Goal: Check status: Check status

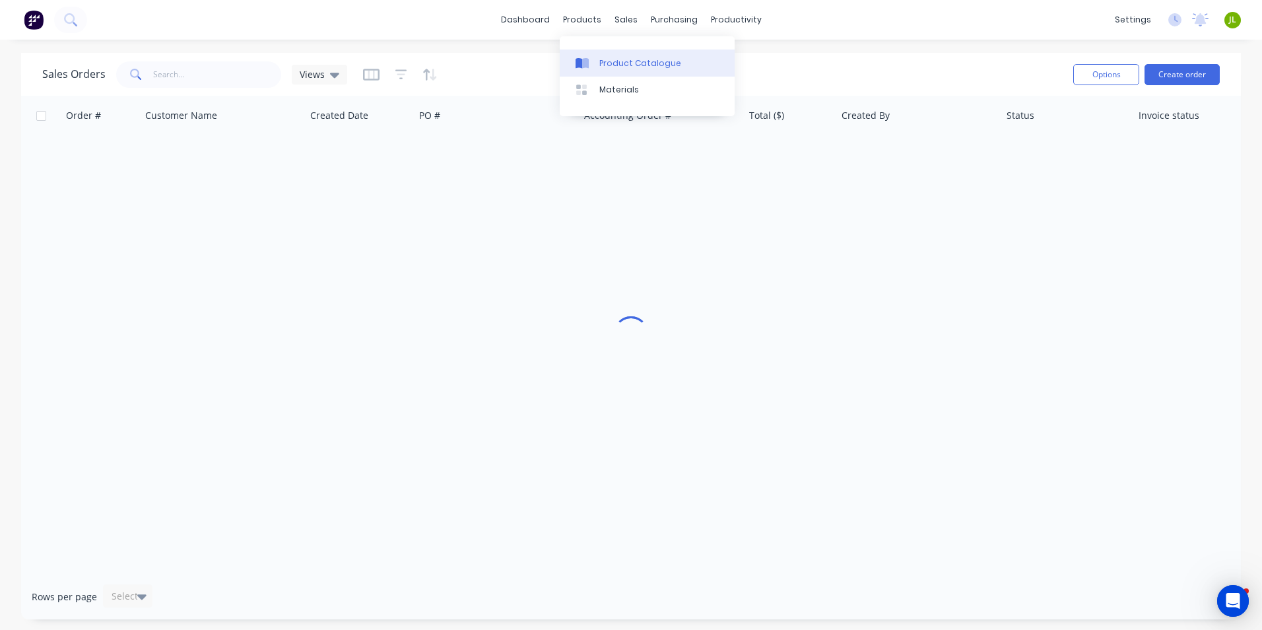
click at [575, 57] on link "Product Catalogue" at bounding box center [647, 62] width 175 height 26
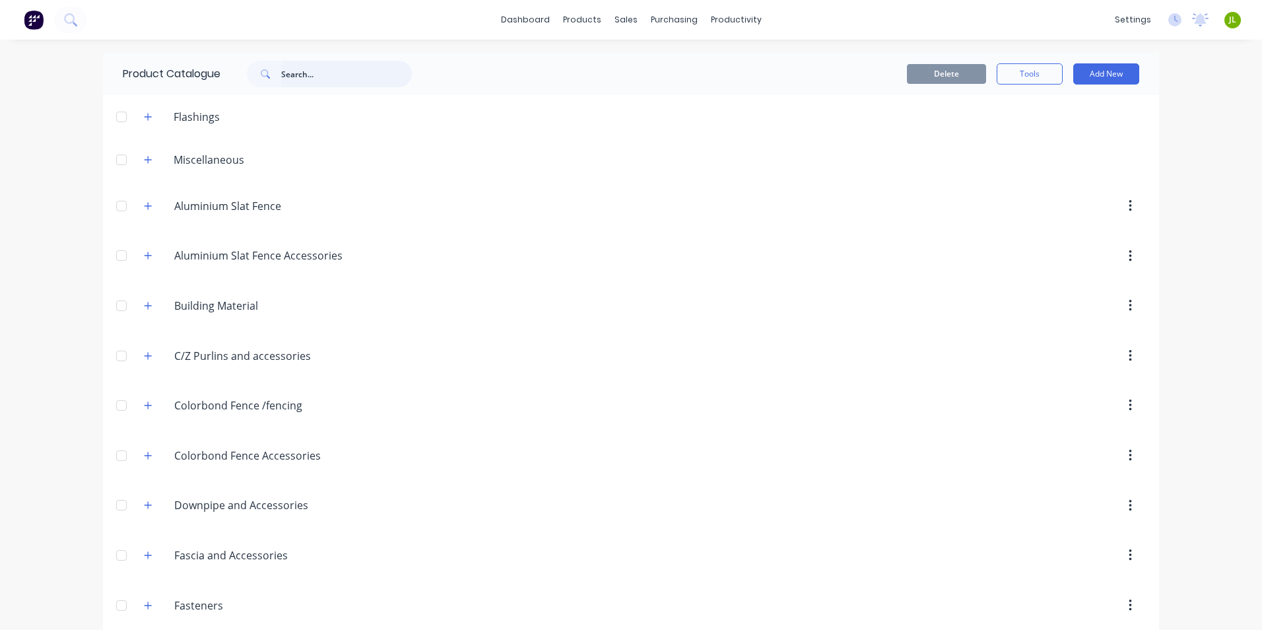
click at [317, 73] on input "text" at bounding box center [346, 74] width 131 height 26
type input "r"
type input "rhs"
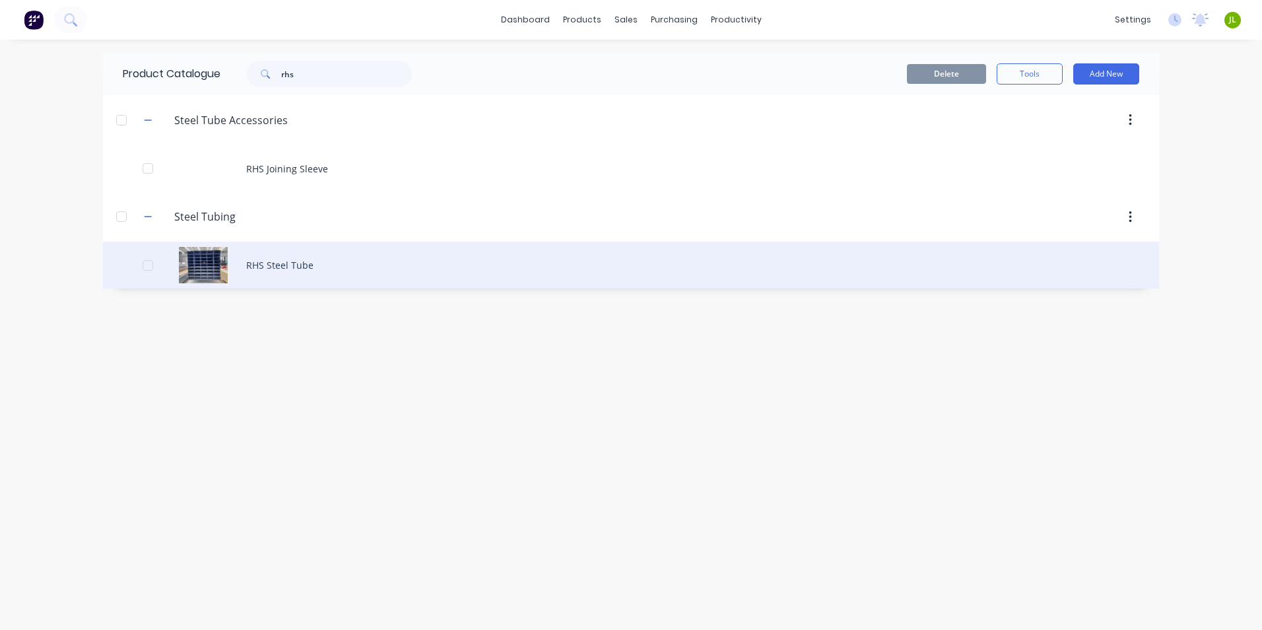
click at [373, 275] on div "RHS Steel Tube" at bounding box center [631, 265] width 1056 height 47
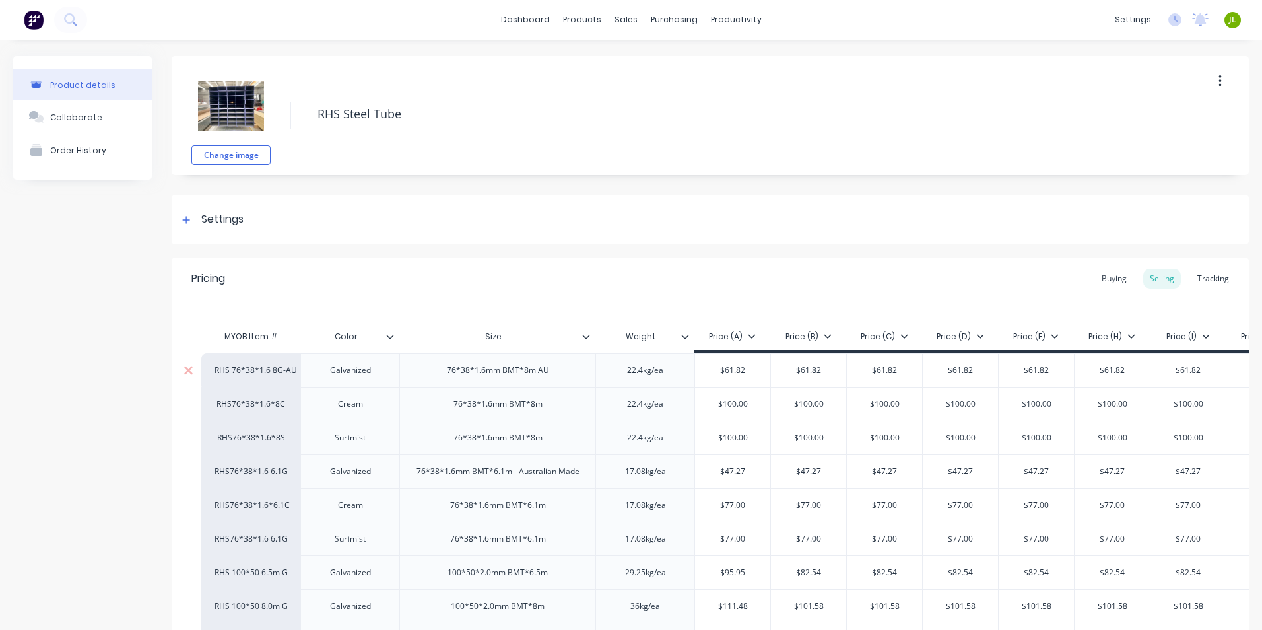
scroll to position [198, 0]
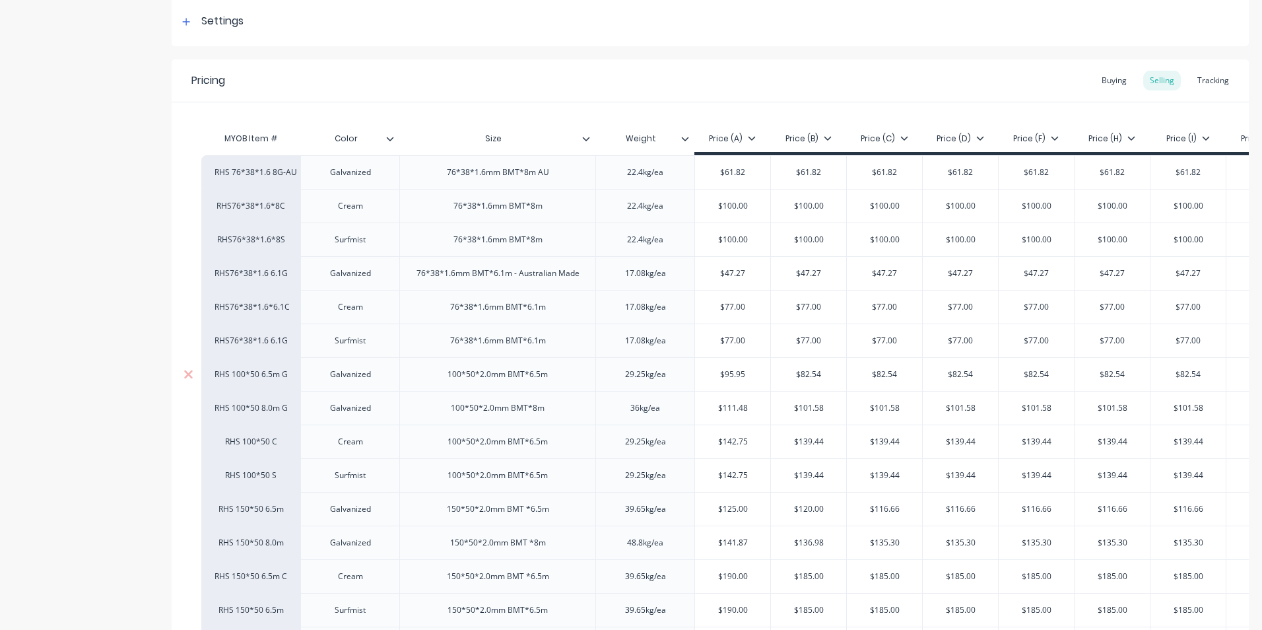
type textarea "x"
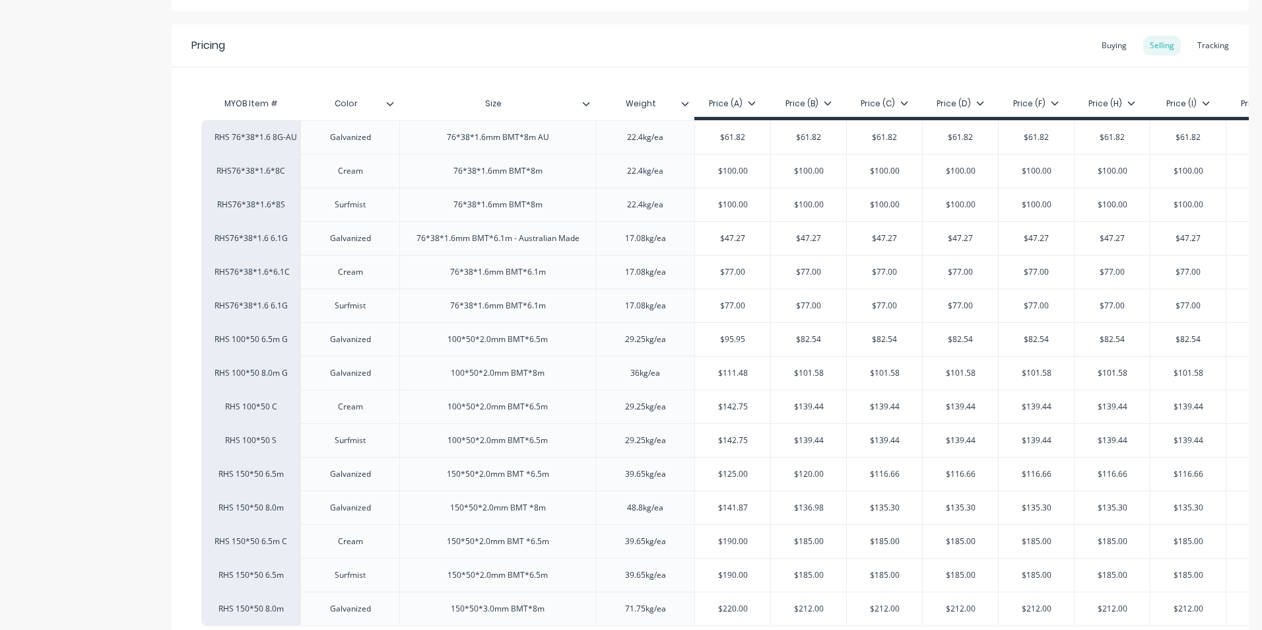
scroll to position [66, 0]
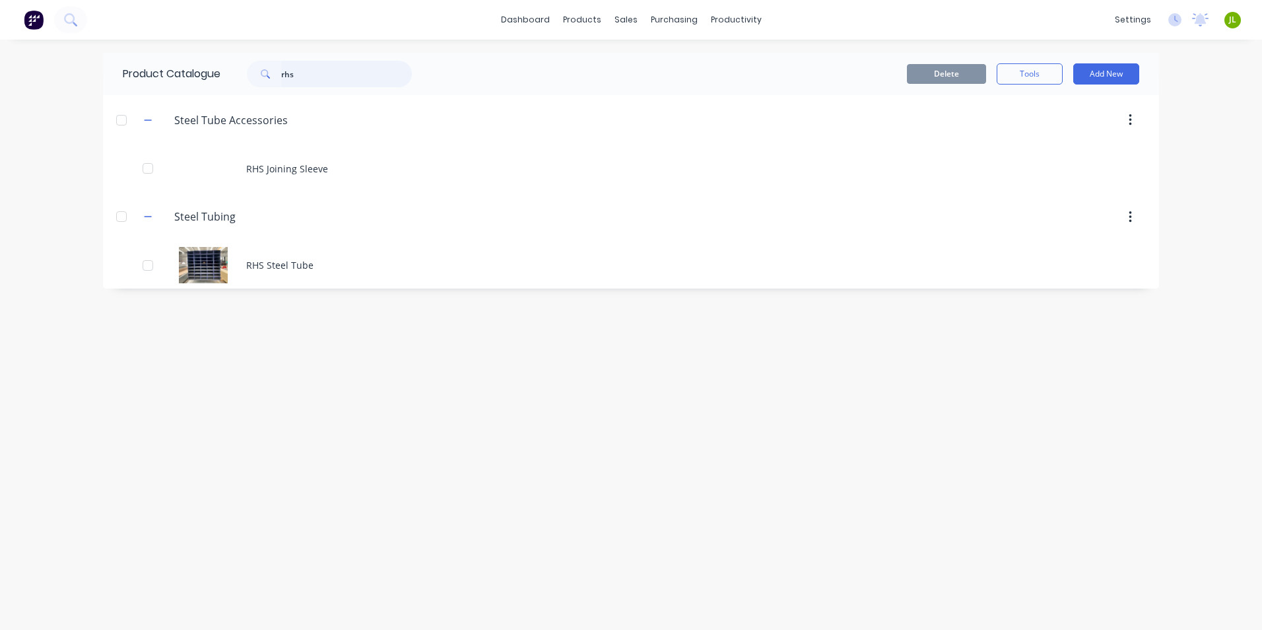
drag, startPoint x: 187, startPoint y: 80, endPoint x: 178, endPoint y: 79, distance: 8.6
click at [179, 80] on div "Product Catalogue rhs" at bounding box center [274, 74] width 342 height 42
type input "shs"
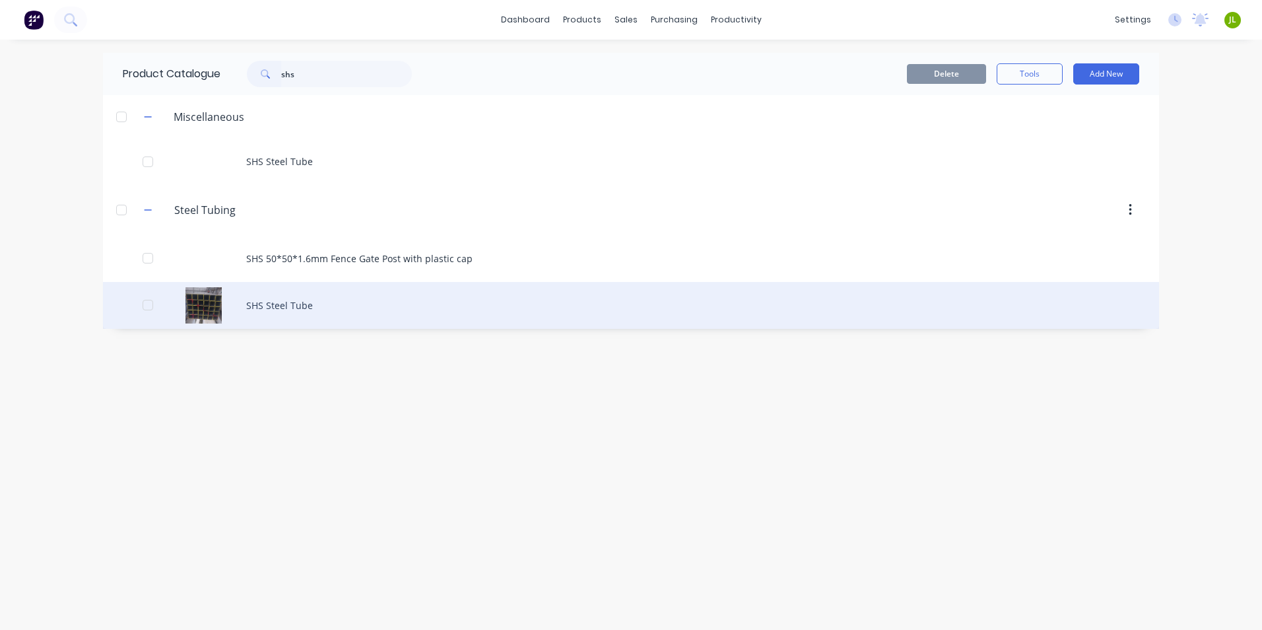
click at [307, 305] on div "SHS Steel Tube" at bounding box center [631, 305] width 1056 height 47
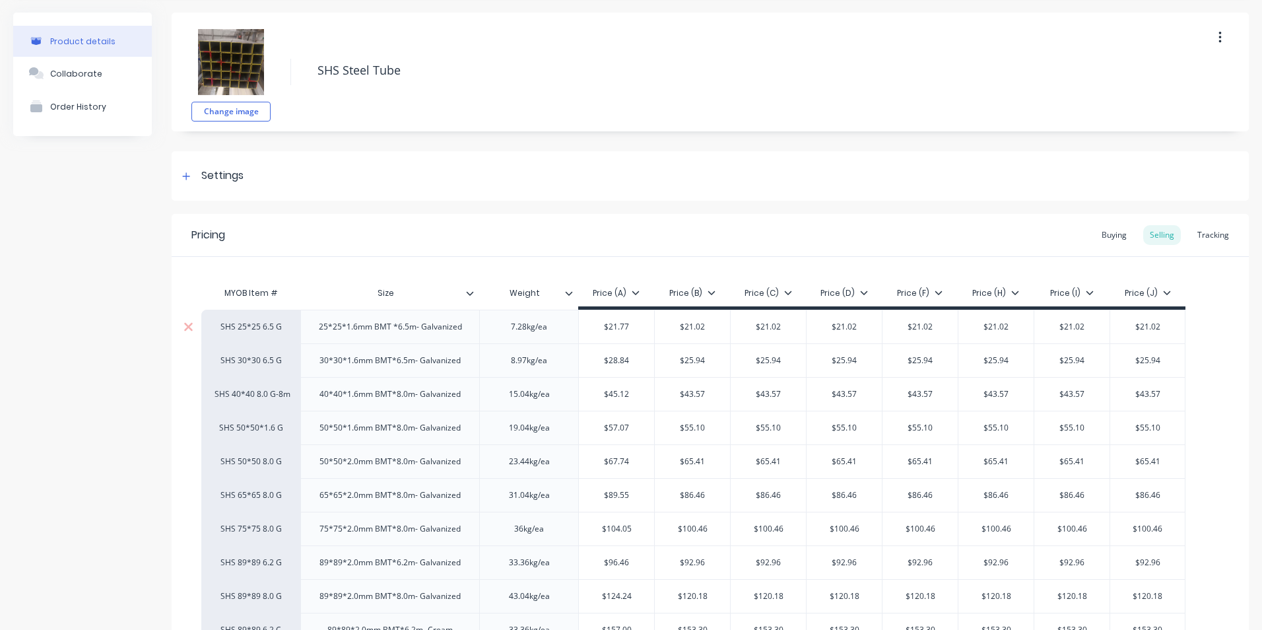
type textarea "x"
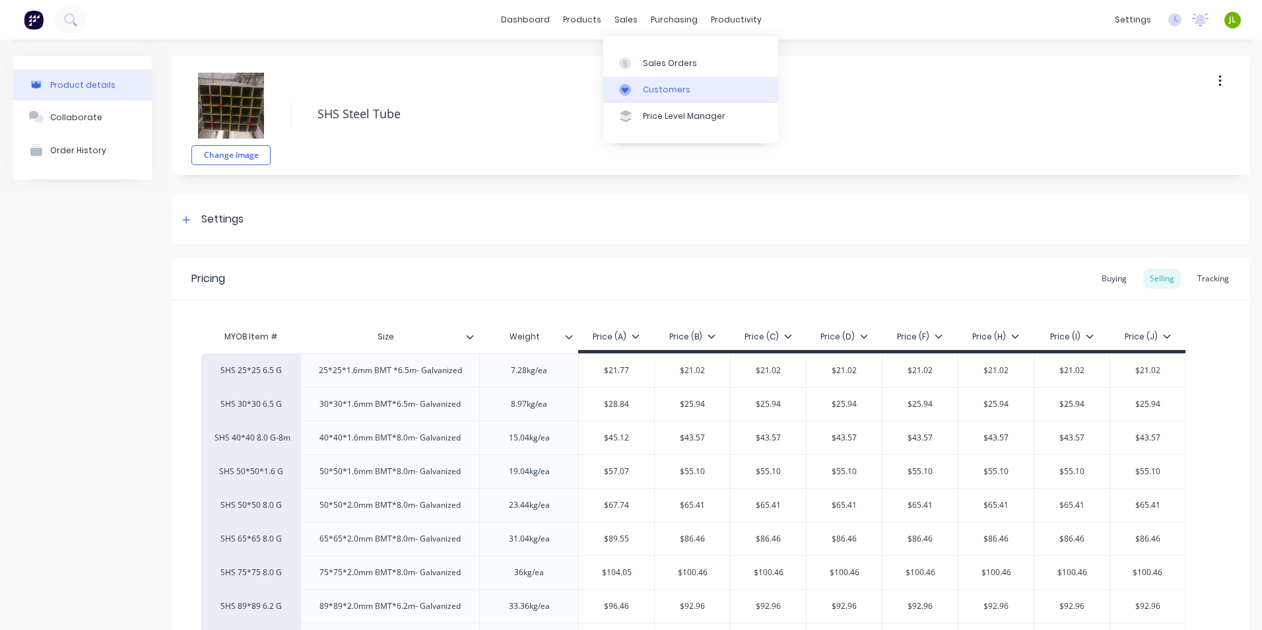
click at [652, 82] on link "Customers" at bounding box center [690, 90] width 175 height 26
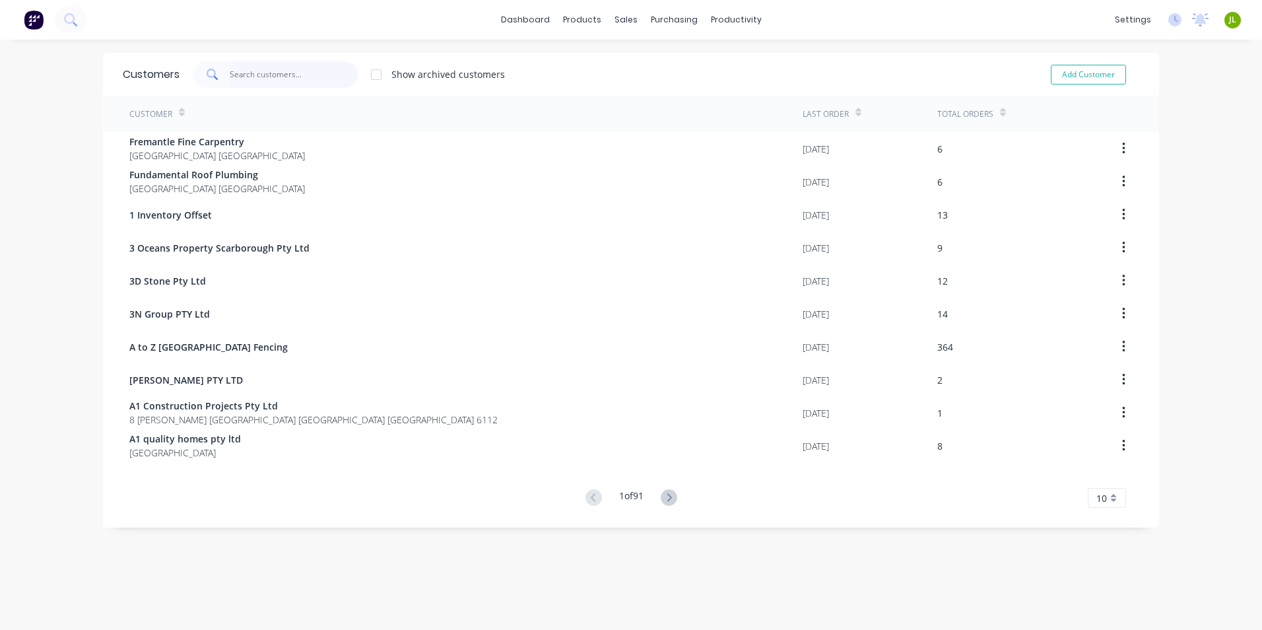
click at [300, 68] on input "text" at bounding box center [294, 74] width 129 height 26
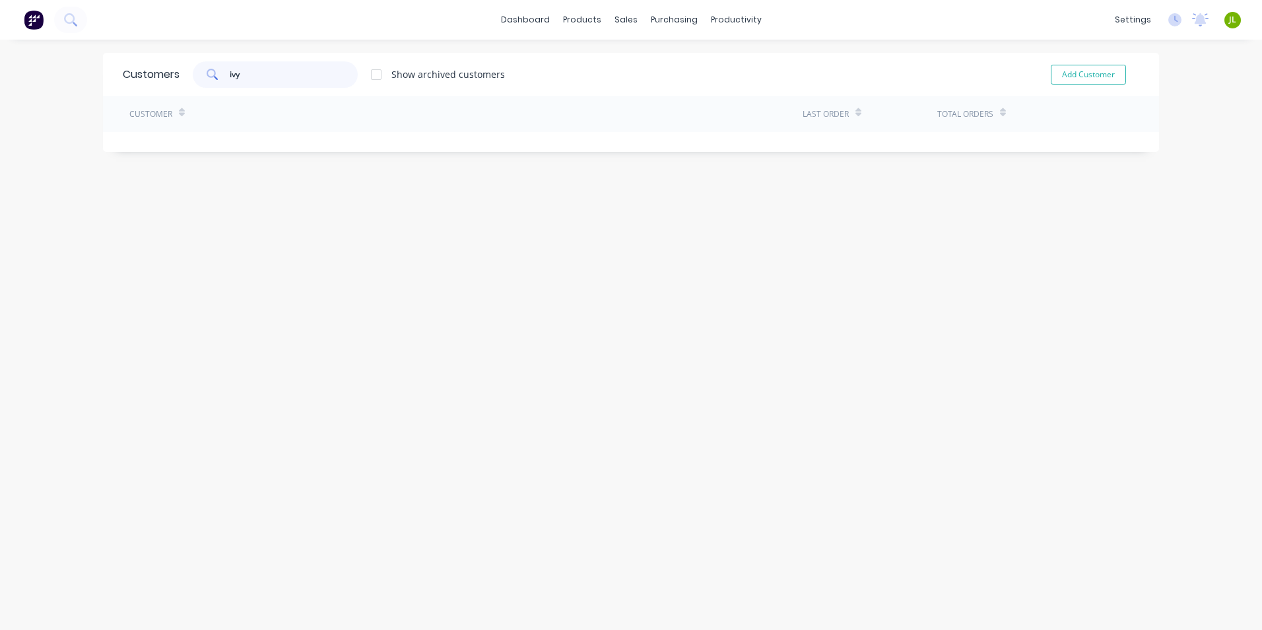
drag, startPoint x: 300, startPoint y: 68, endPoint x: 205, endPoint y: 88, distance: 96.4
click at [205, 88] on div "Customers ivy Show archived customers Add Customer" at bounding box center [631, 74] width 1056 height 43
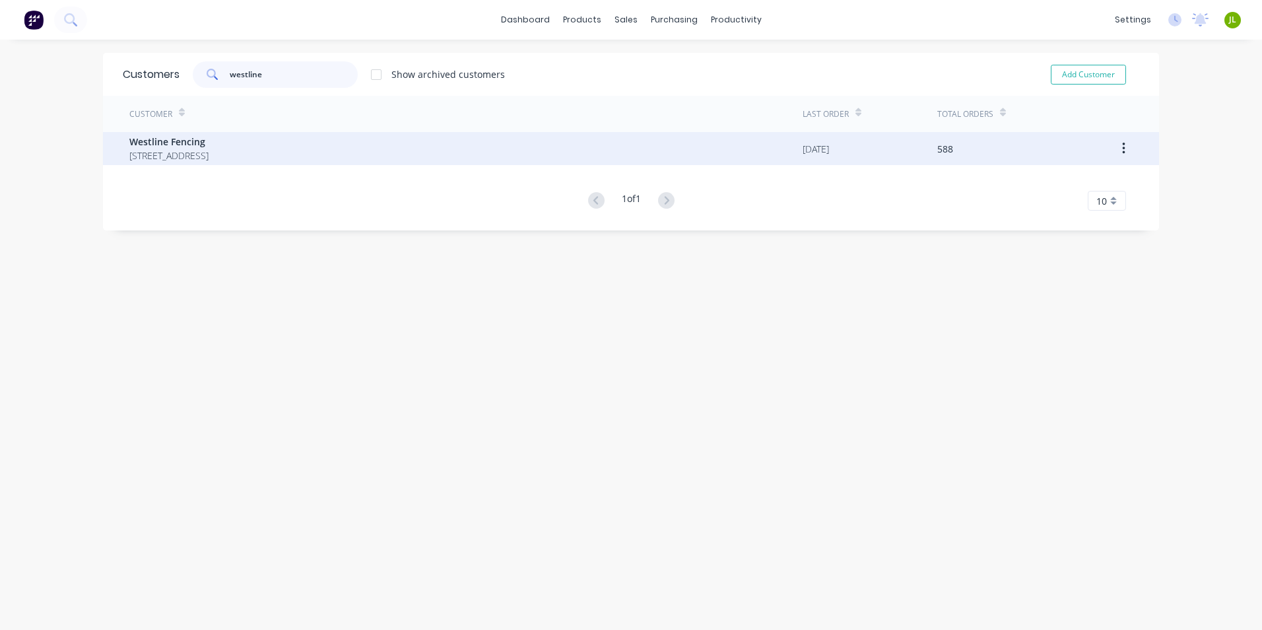
type input "westline"
click at [205, 145] on span "Westline Fencing" at bounding box center [168, 142] width 79 height 14
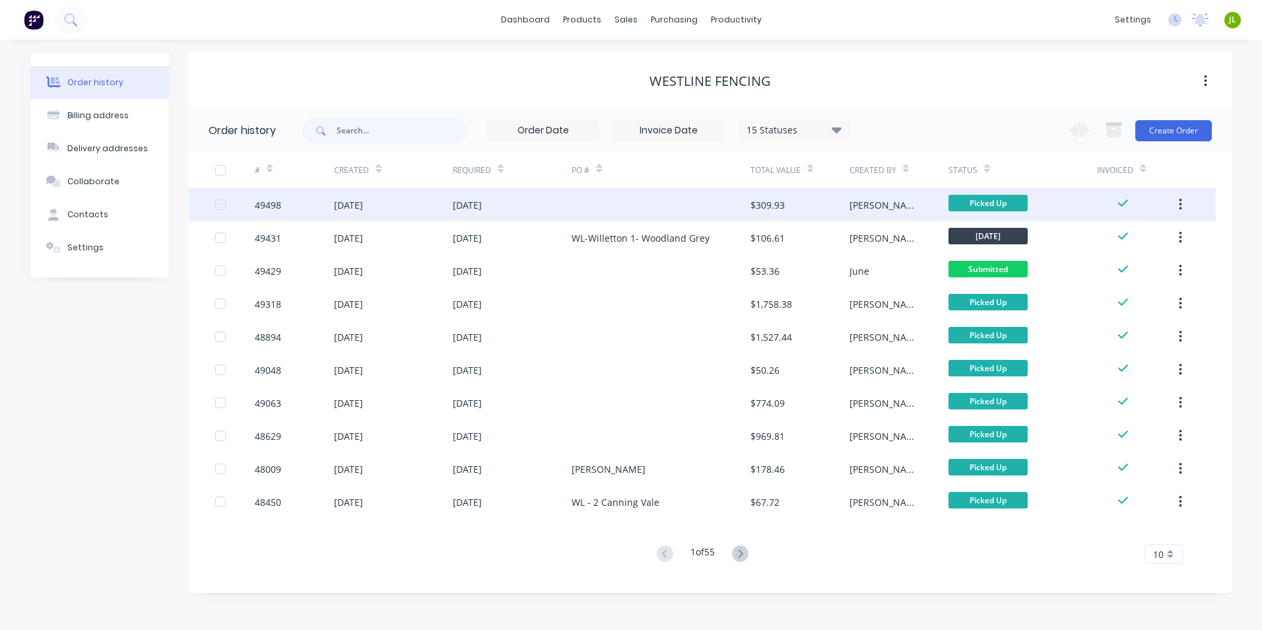
click at [535, 216] on div "[DATE]" at bounding box center [512, 204] width 119 height 33
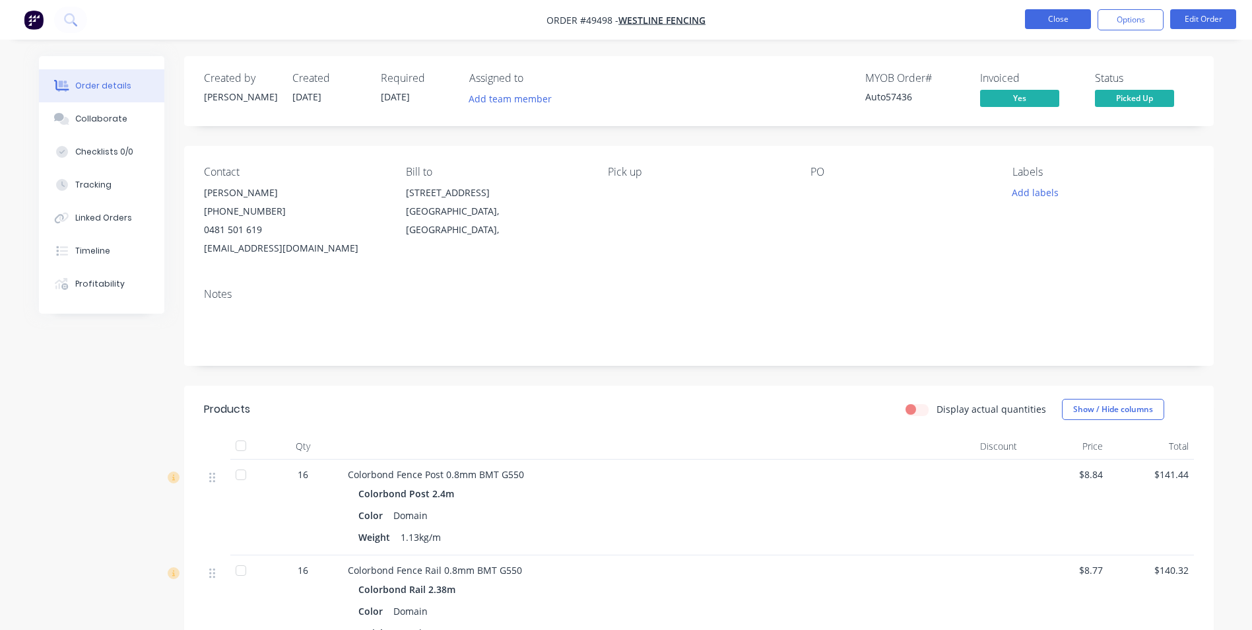
click at [1034, 21] on button "Close" at bounding box center [1058, 19] width 66 height 20
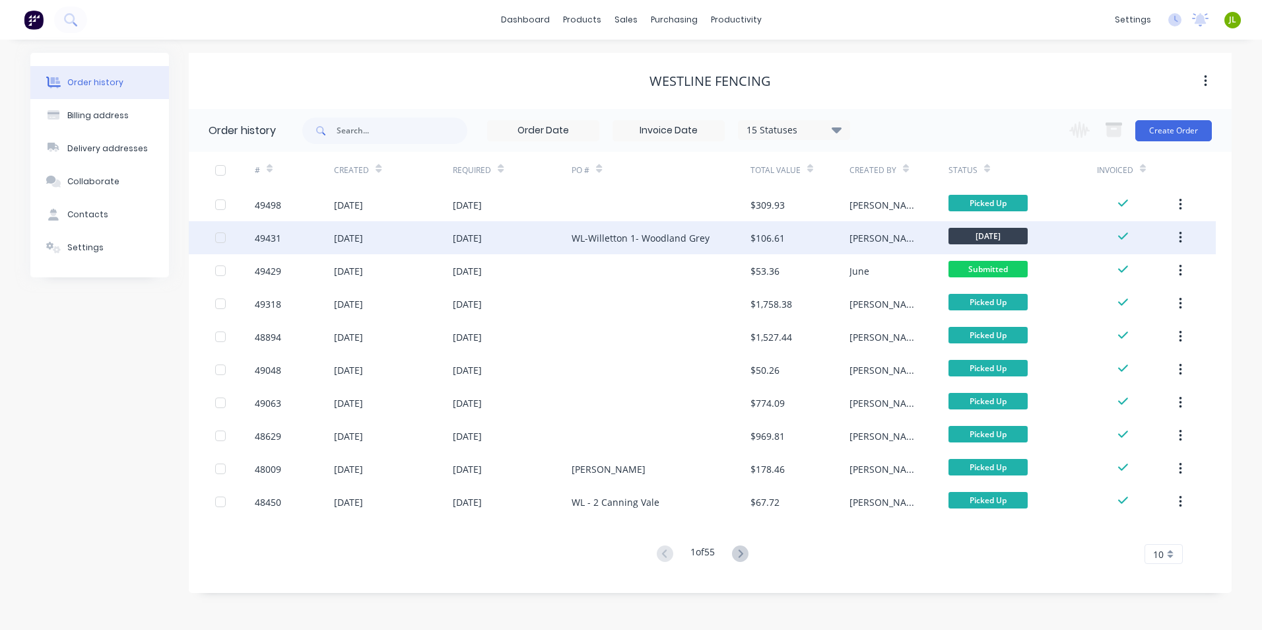
click at [593, 245] on div "WL-Willetton 1- Woodland Grey" at bounding box center [661, 237] width 178 height 33
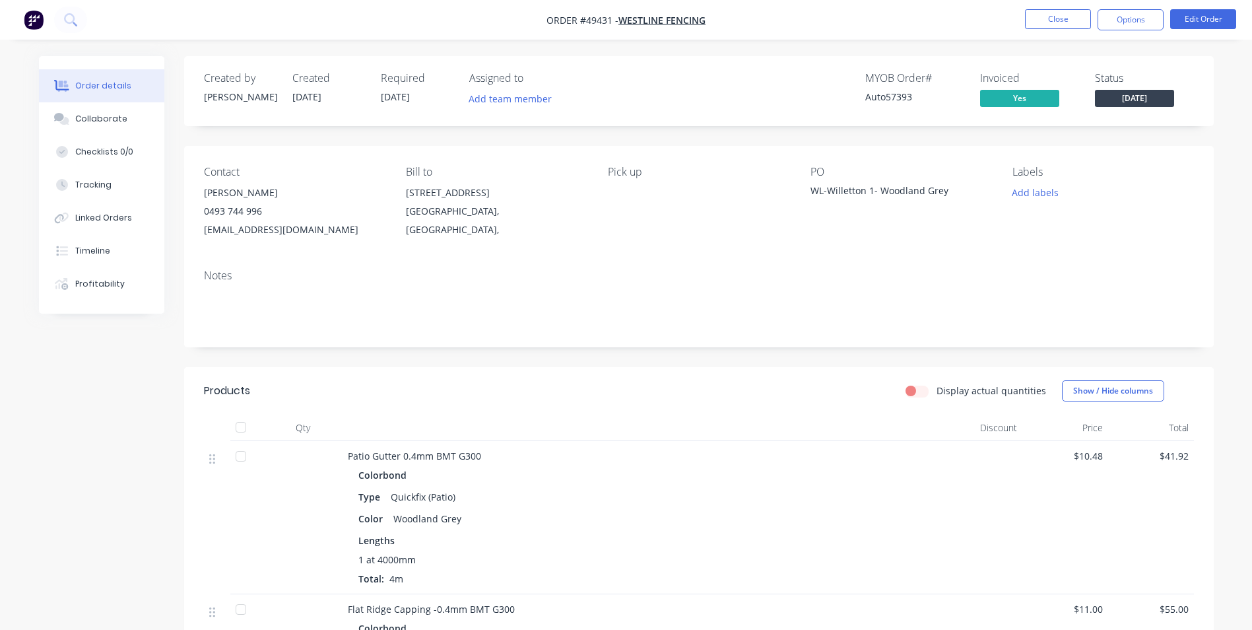
click at [651, 396] on div "Display actual quantities Show / Hide columns" at bounding box center [803, 390] width 779 height 21
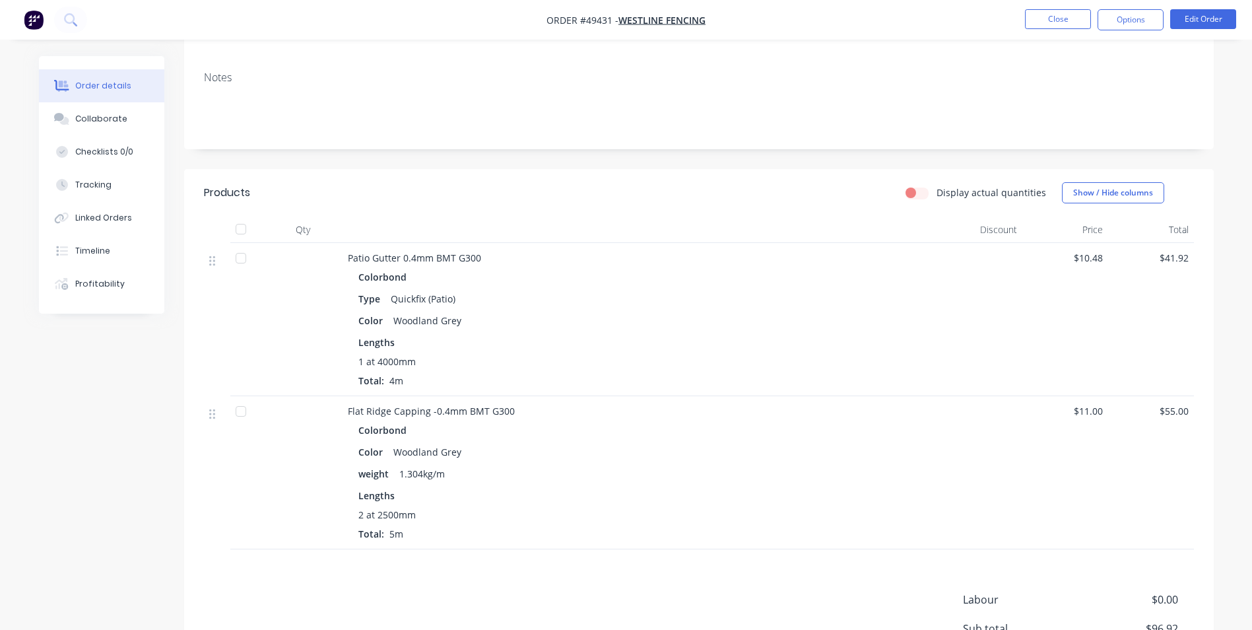
click at [552, 146] on div "Notes" at bounding box center [699, 105] width 1030 height 88
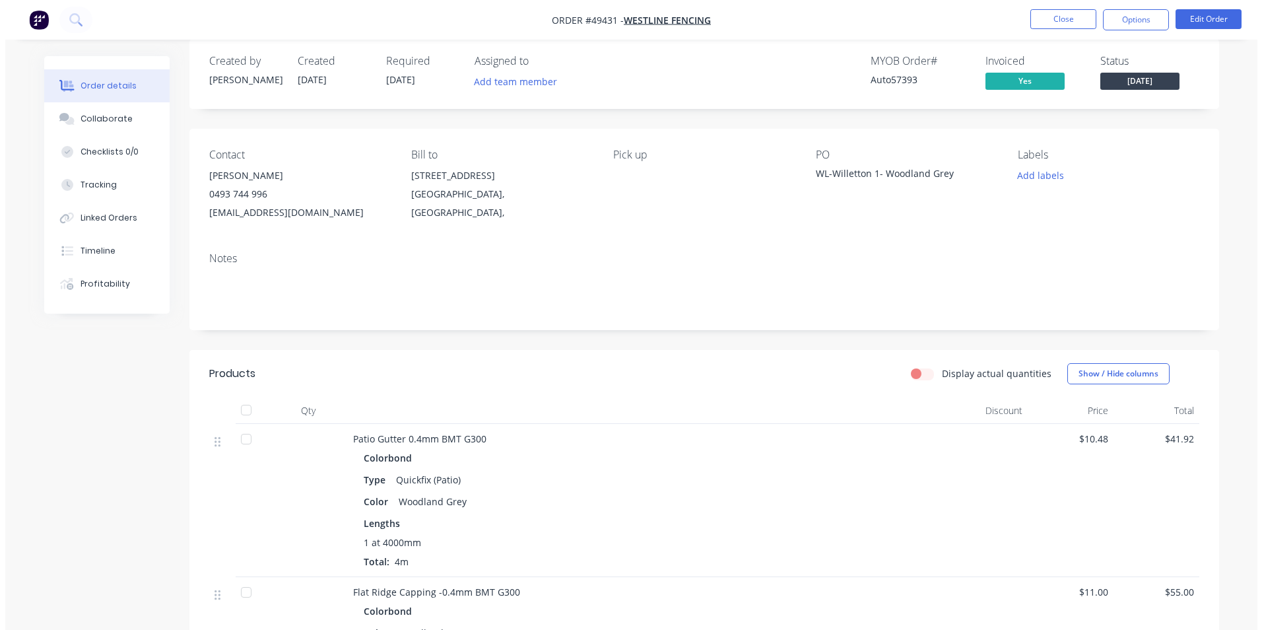
scroll to position [0, 0]
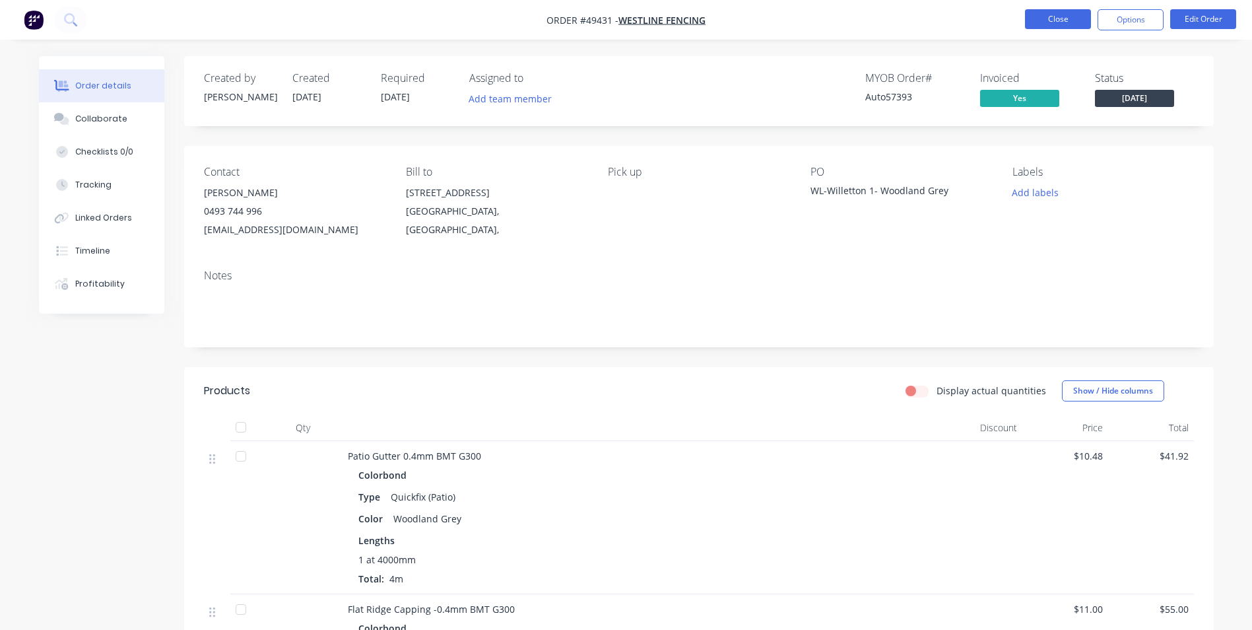
click at [1065, 24] on button "Close" at bounding box center [1058, 19] width 66 height 20
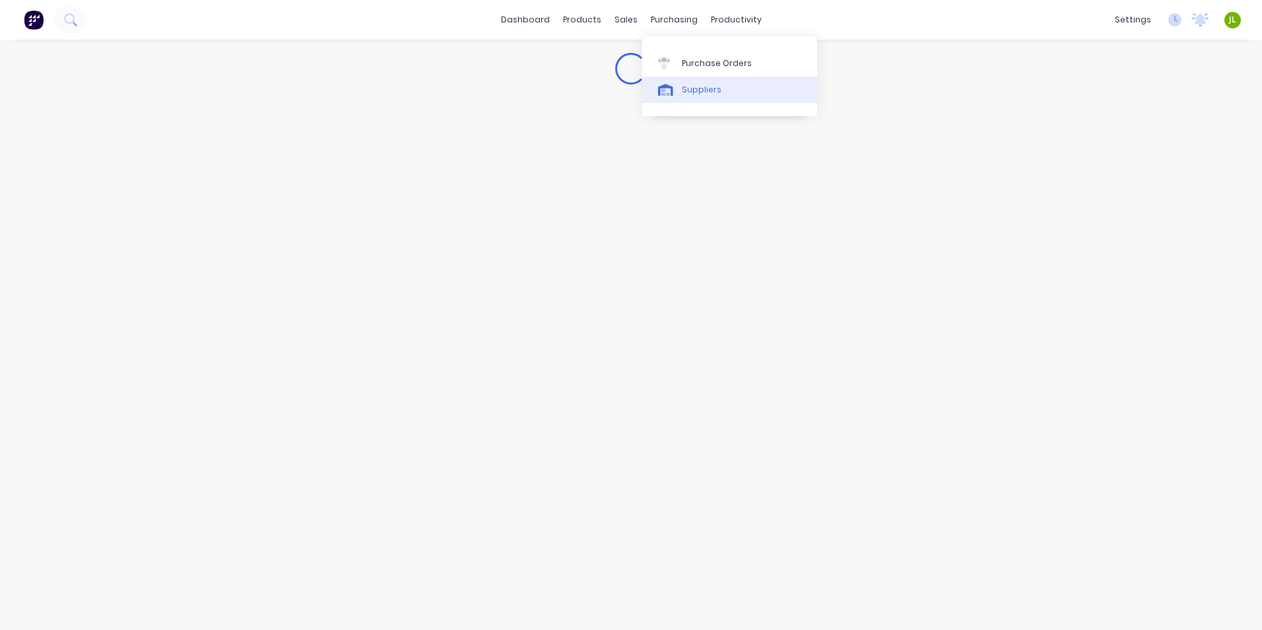
click at [686, 95] on div "Suppliers" at bounding box center [702, 90] width 40 height 12
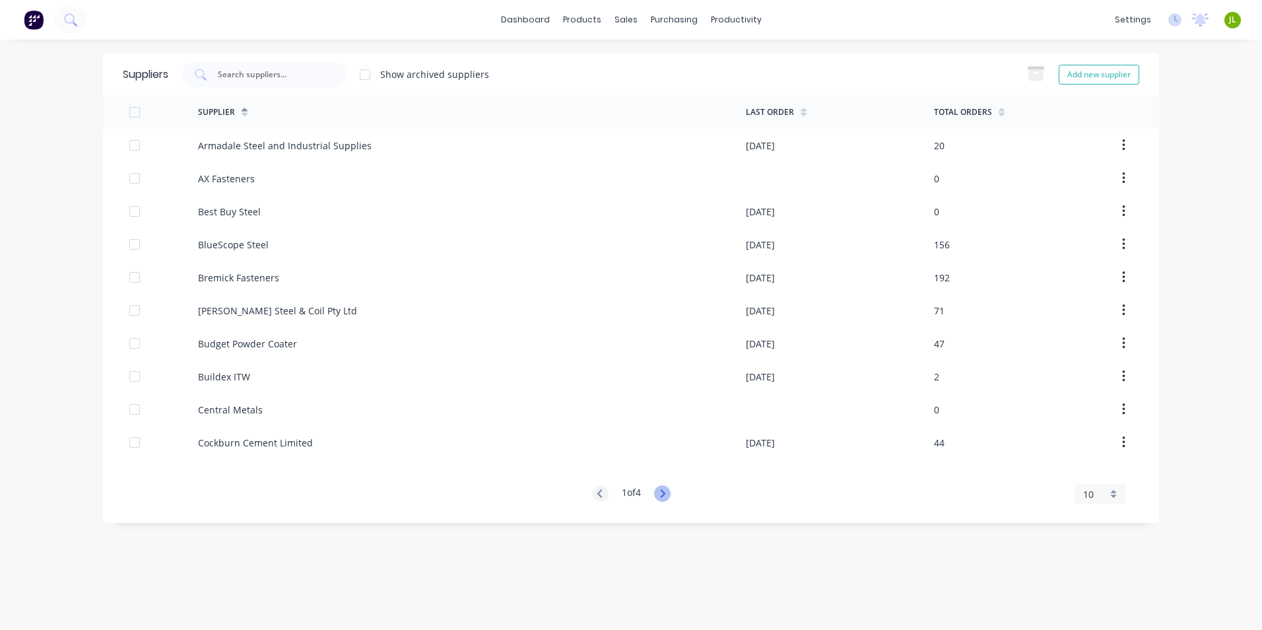
click at [662, 495] on icon at bounding box center [662, 493] width 16 height 16
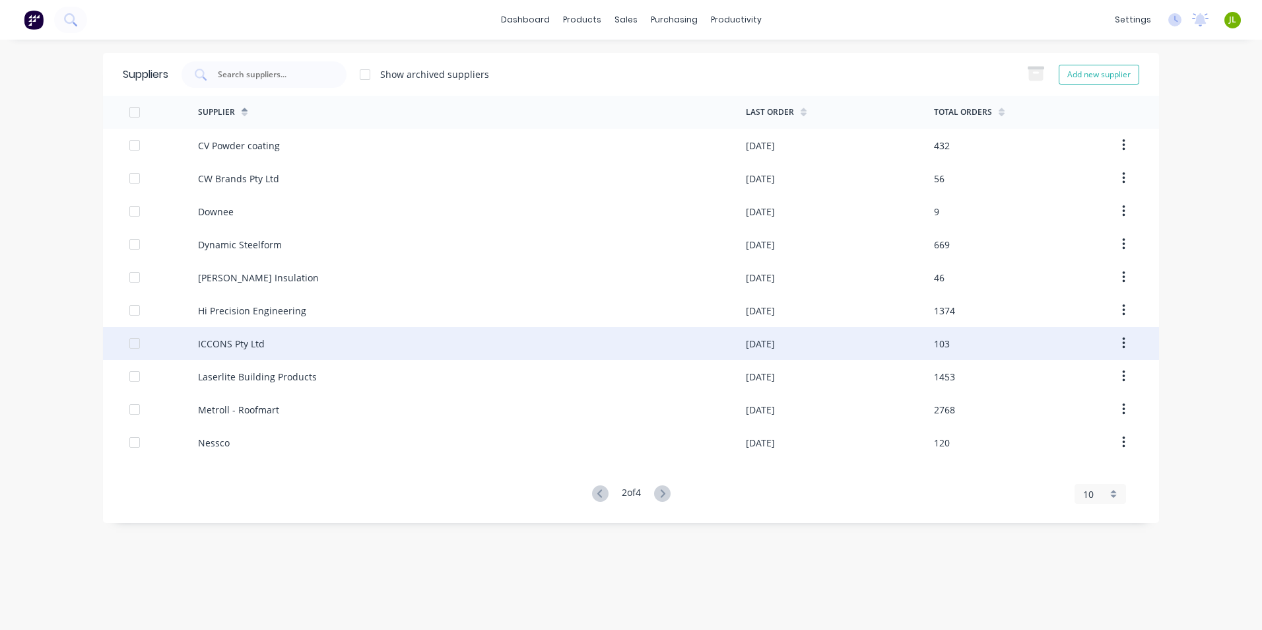
click at [399, 336] on div "ICCONS Pty Ltd" at bounding box center [472, 343] width 548 height 33
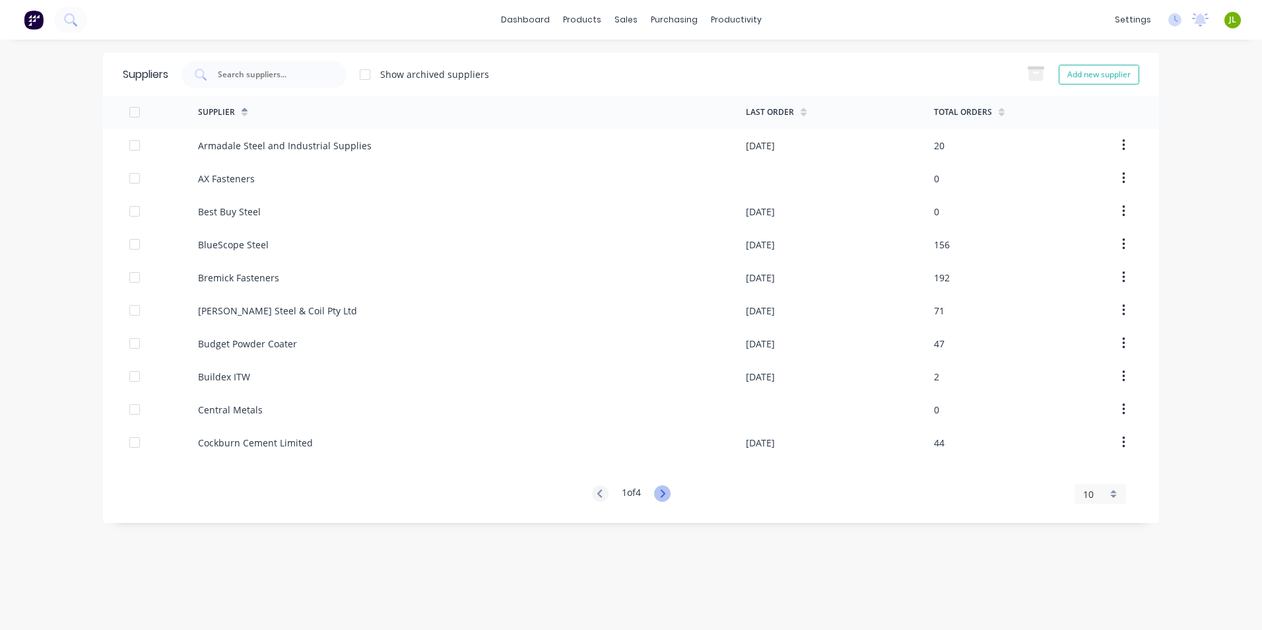
click at [667, 495] on icon at bounding box center [662, 493] width 16 height 16
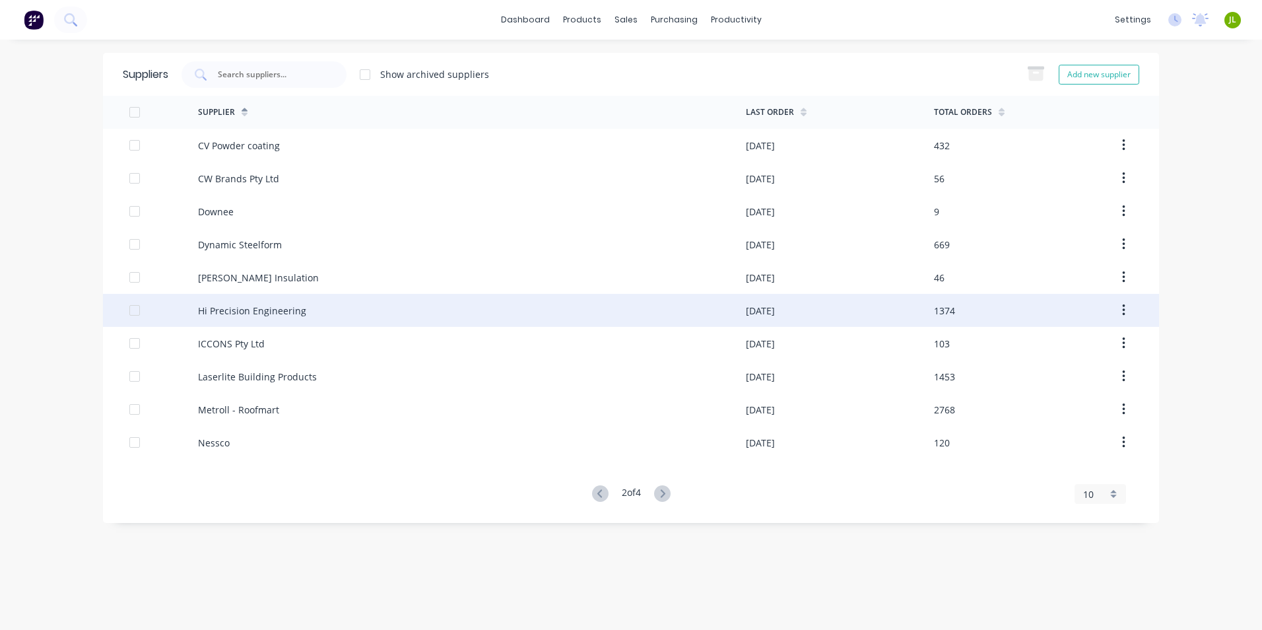
click at [320, 321] on div "Hi Precision Engineering" at bounding box center [472, 310] width 548 height 33
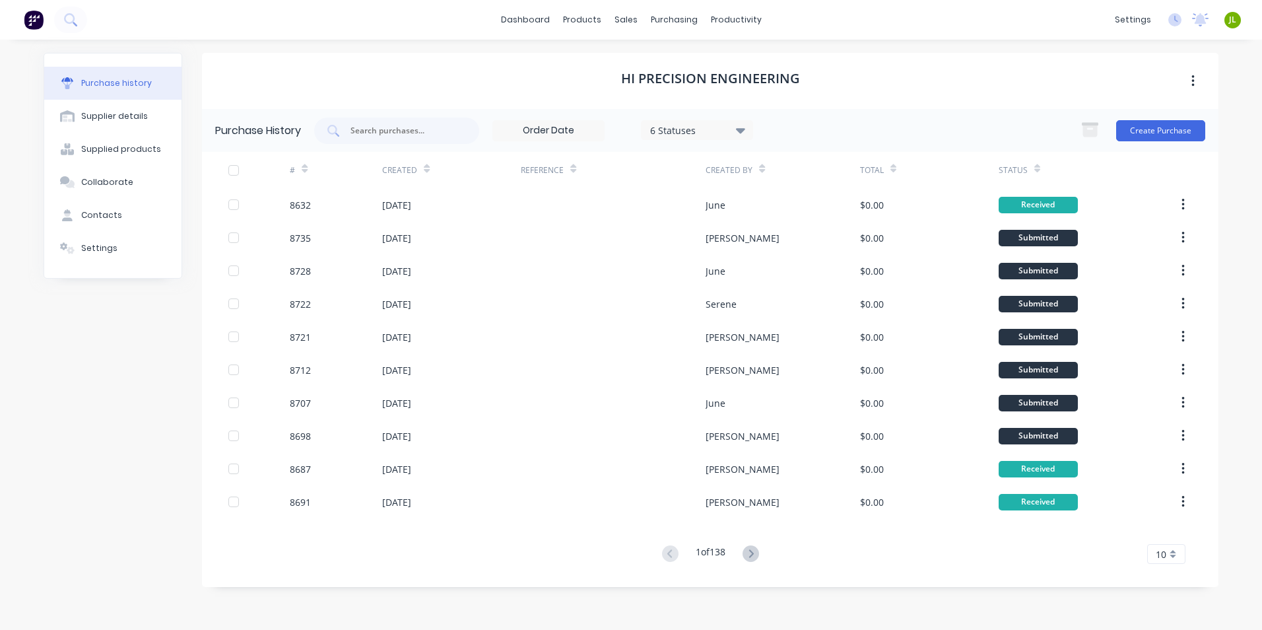
click at [732, 135] on div "6 Statuses" at bounding box center [697, 130] width 94 height 14
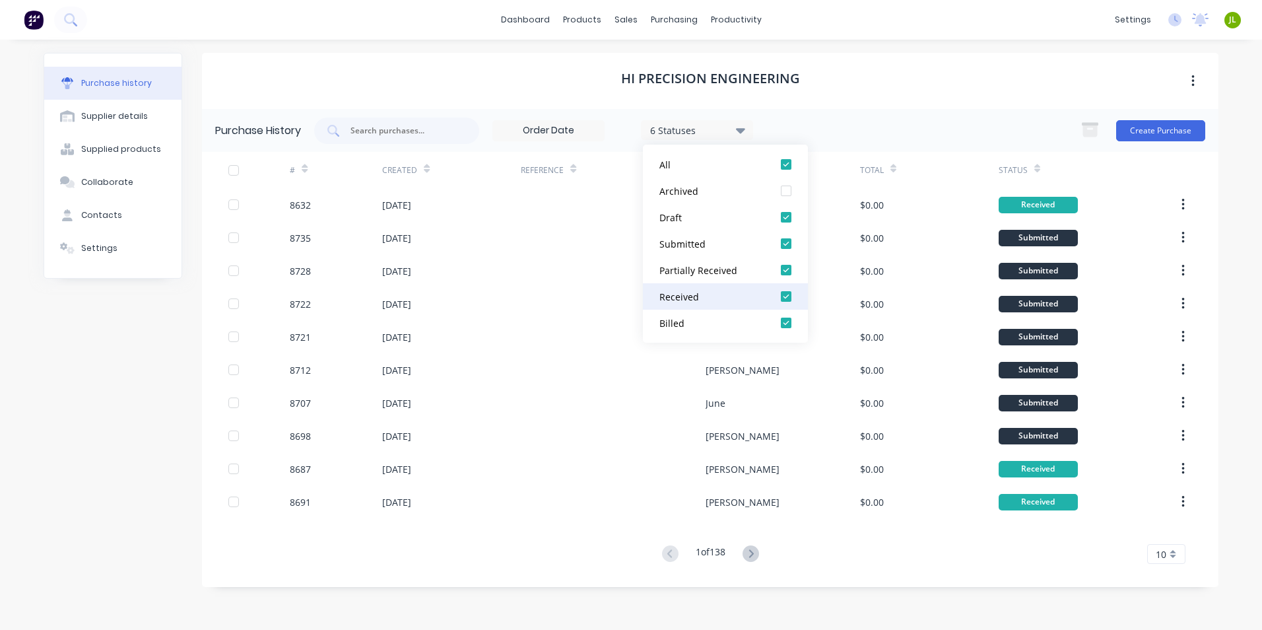
click at [706, 298] on div "Received" at bounding box center [712, 297] width 106 height 14
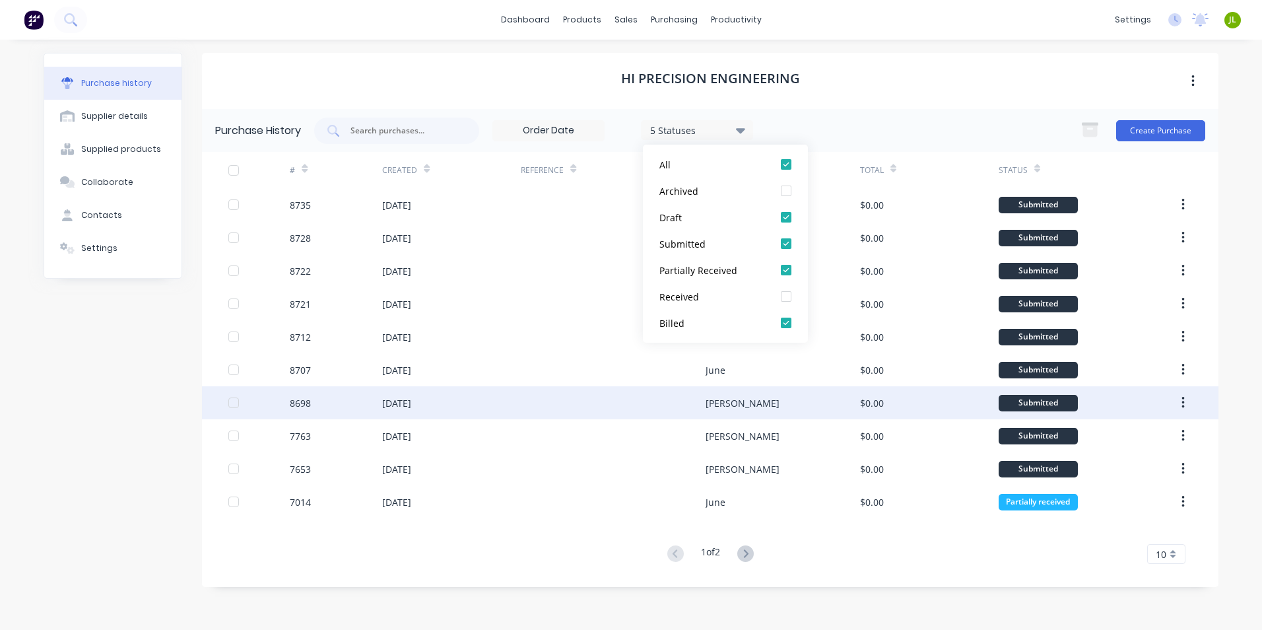
click at [482, 405] on div "[DATE]" at bounding box center [451, 402] width 139 height 33
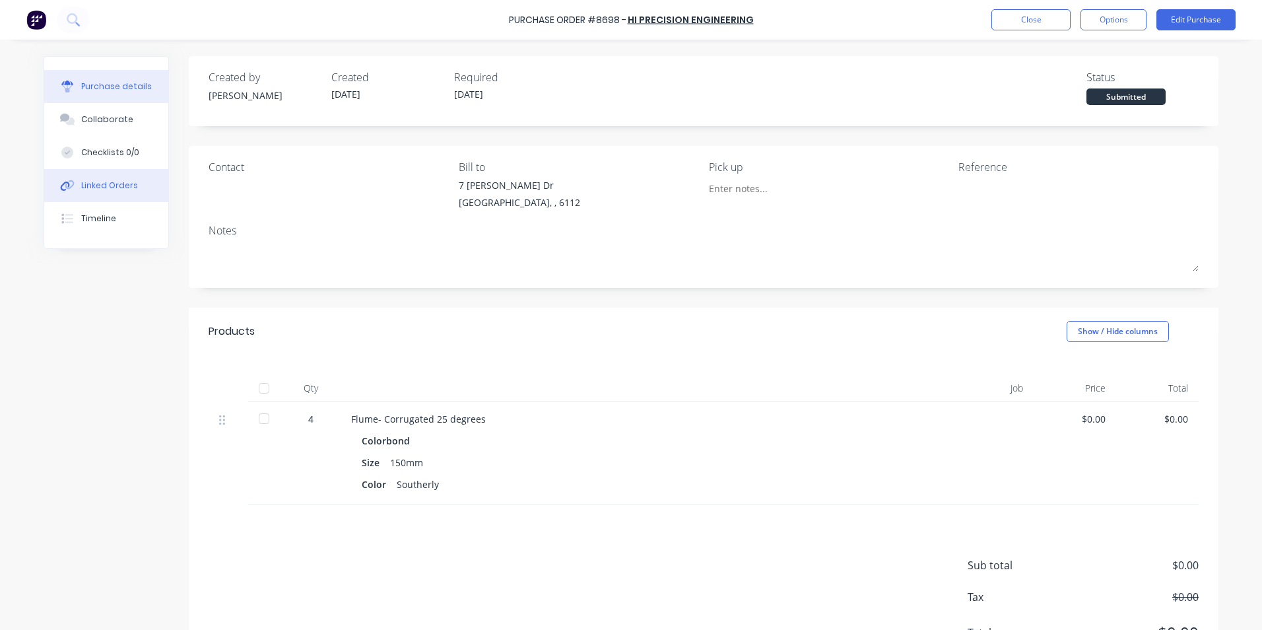
click at [105, 184] on div "Linked Orders" at bounding box center [109, 186] width 57 height 12
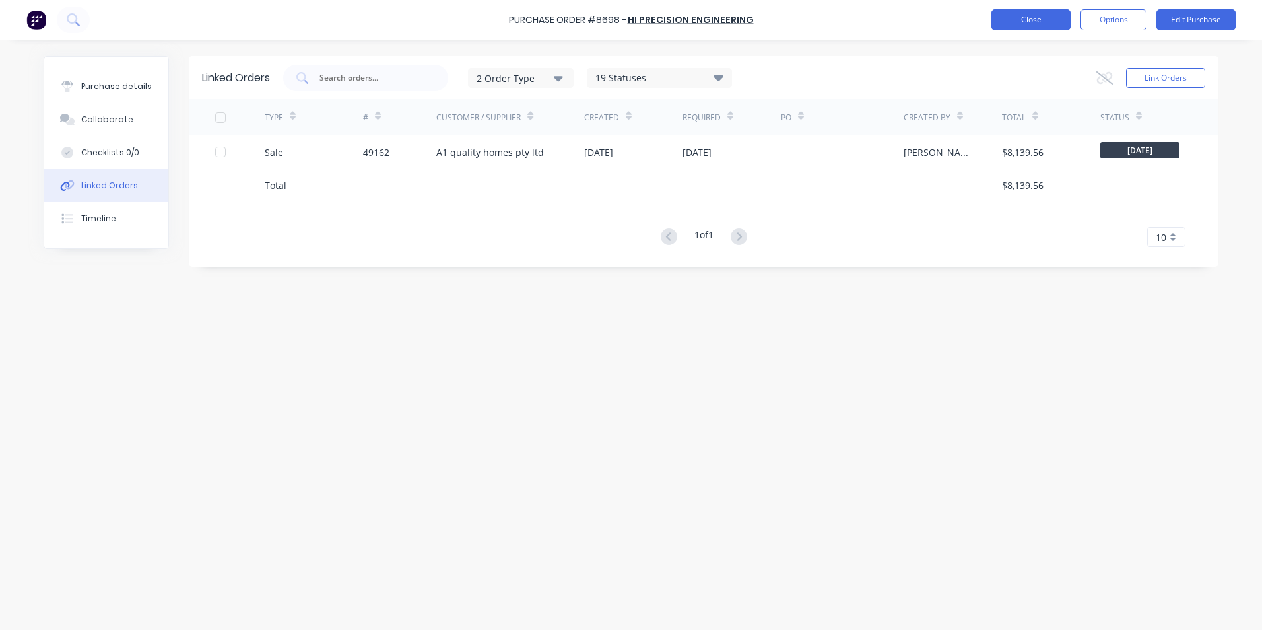
click at [1026, 15] on button "Close" at bounding box center [1030, 19] width 79 height 21
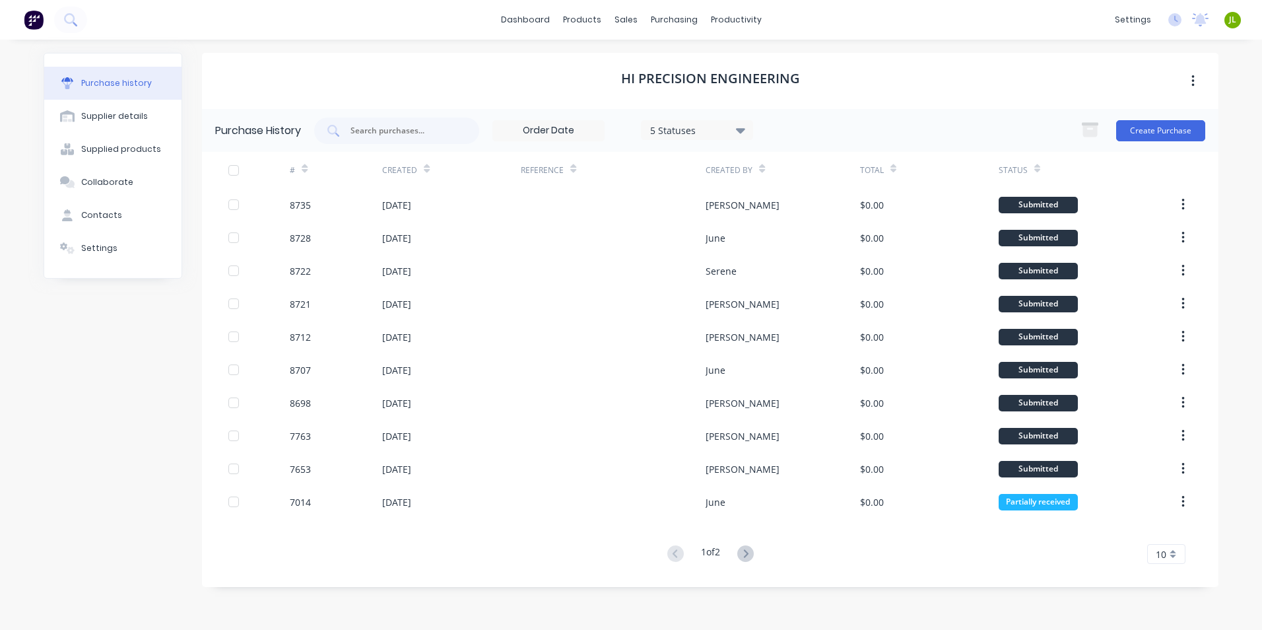
drag, startPoint x: 537, startPoint y: 600, endPoint x: 859, endPoint y: 172, distance: 535.9
click at [539, 596] on div "Hi Precision Engineering Purchase History 5 Statuses 5 Statuses Create Purchase…" at bounding box center [710, 328] width 1016 height 550
click at [787, 113] on div "Delivery Scheduling" at bounding box center [780, 116] width 82 height 12
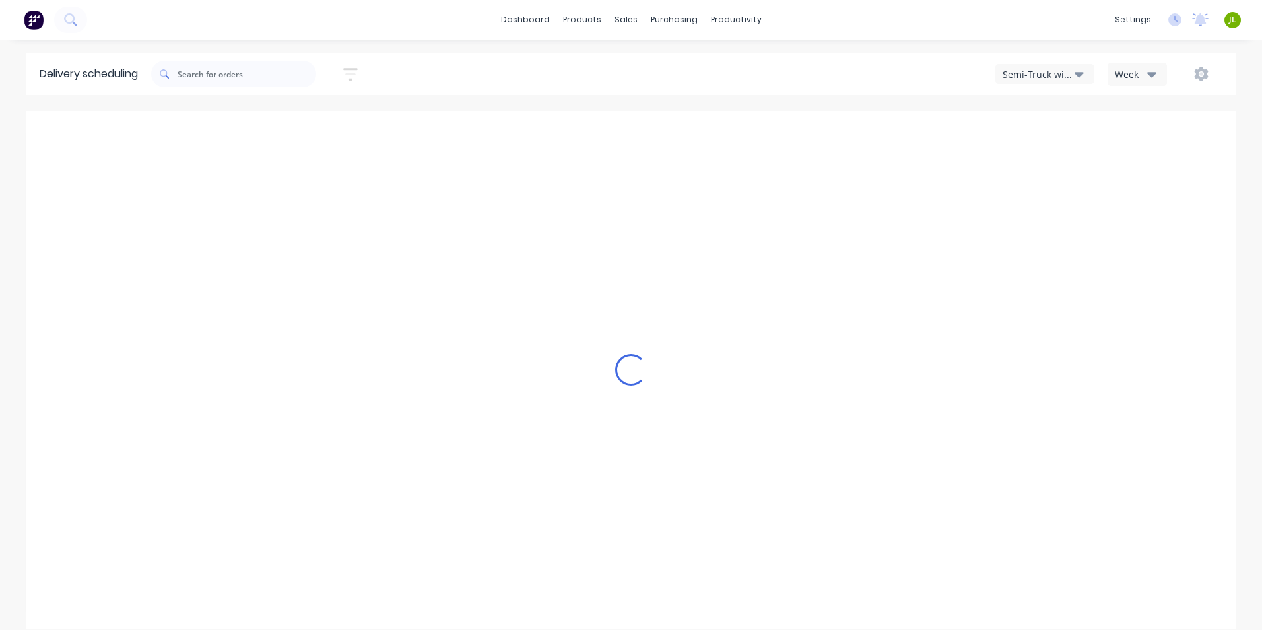
click at [1057, 80] on div "Semi-Truck with Hiab" at bounding box center [1038, 74] width 72 height 14
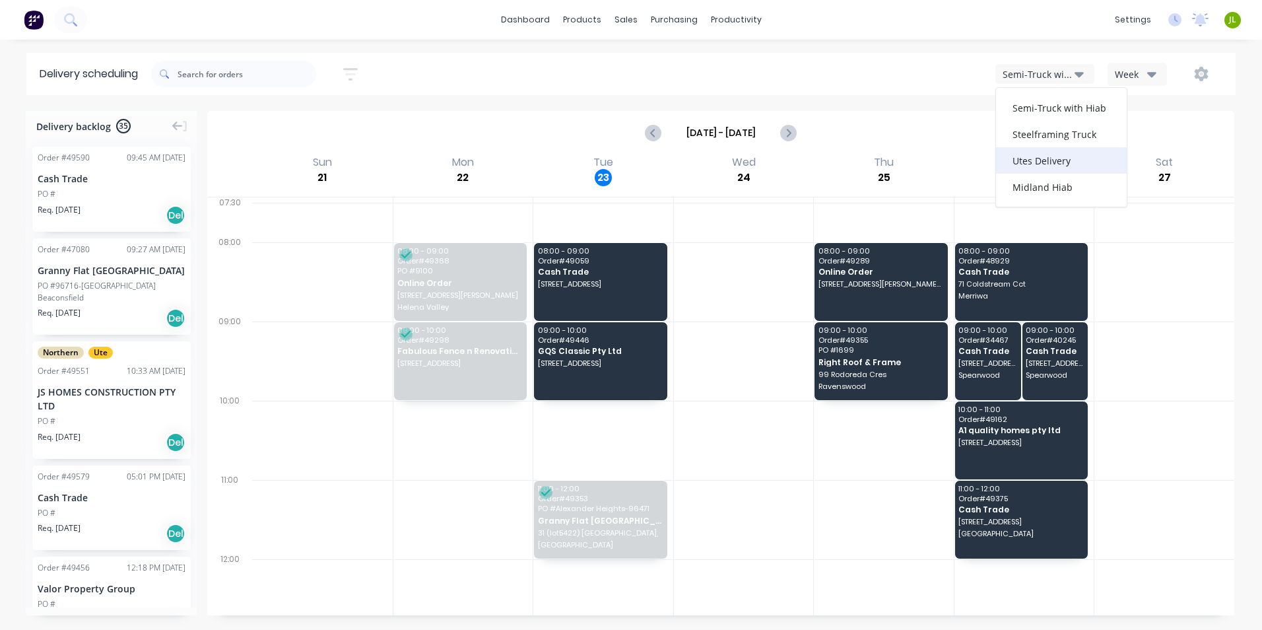
click at [1053, 155] on div "Utes Delivery" at bounding box center [1061, 160] width 131 height 26
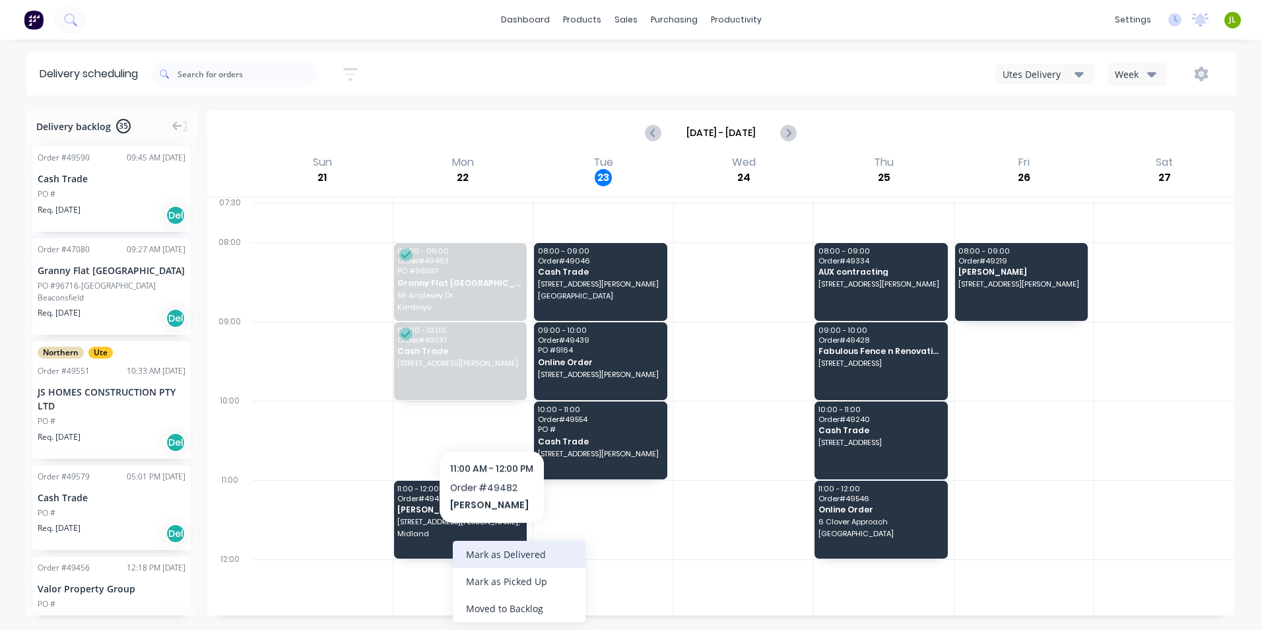
click at [493, 549] on div "Mark as Delivered" at bounding box center [519, 553] width 133 height 27
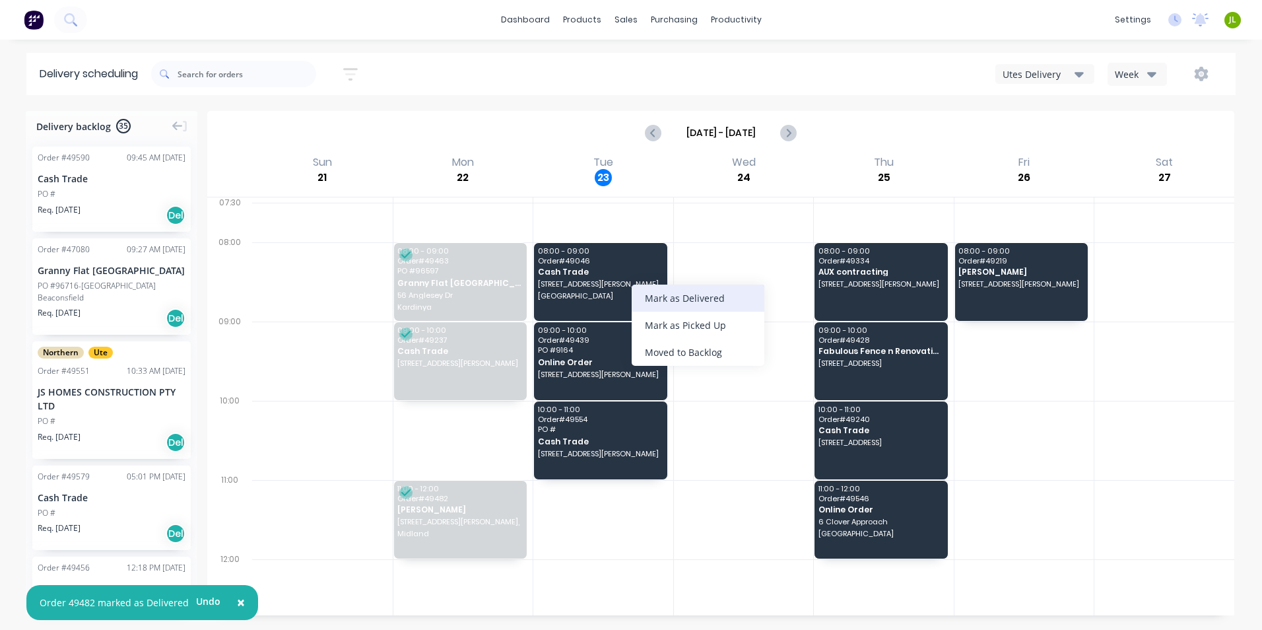
click at [677, 300] on div "Mark as Delivered" at bounding box center [698, 297] width 133 height 27
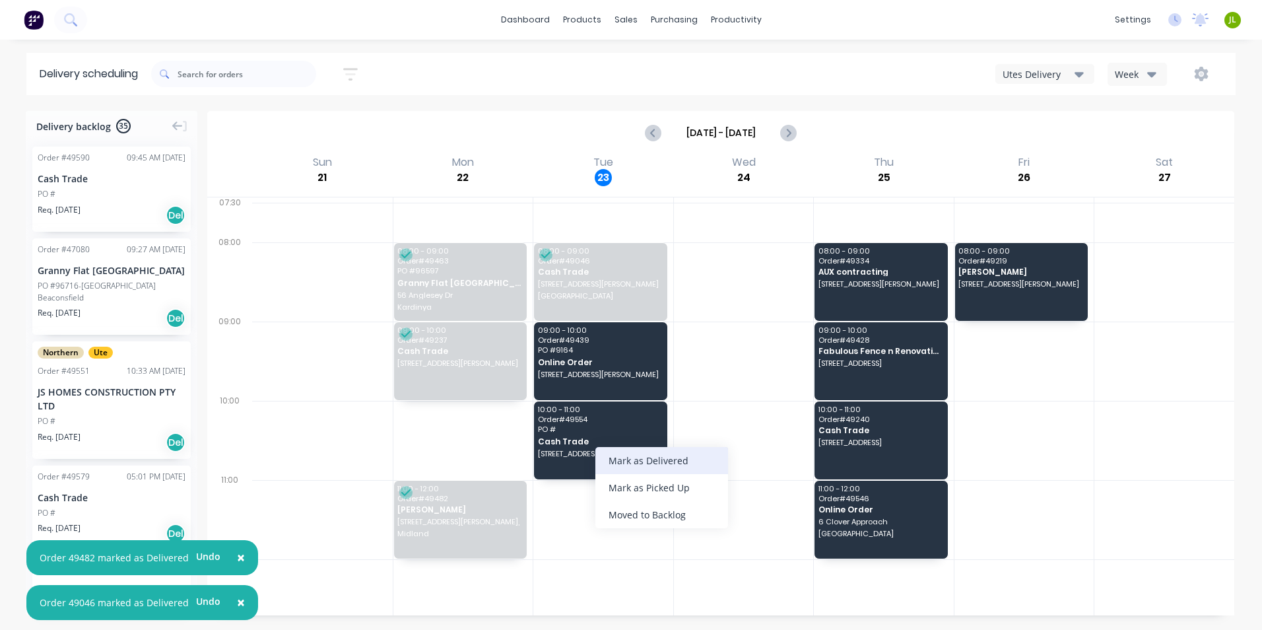
click at [630, 469] on div "Mark as Delivered" at bounding box center [661, 460] width 133 height 27
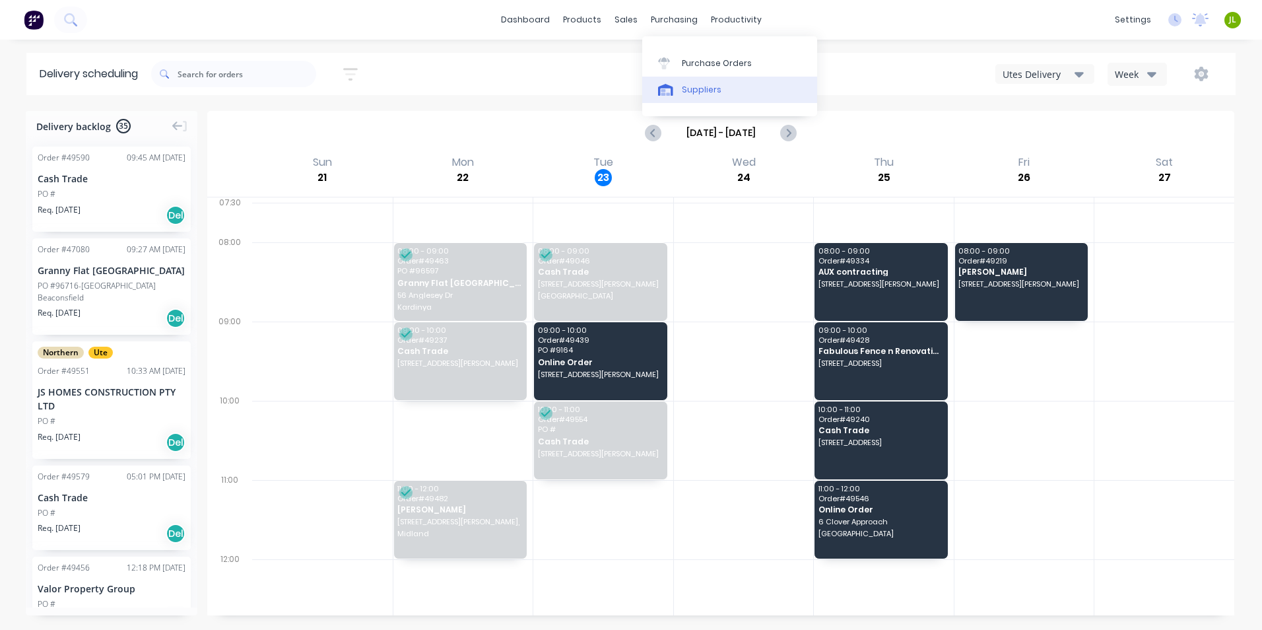
click at [689, 98] on link "Suppliers" at bounding box center [729, 90] width 175 height 26
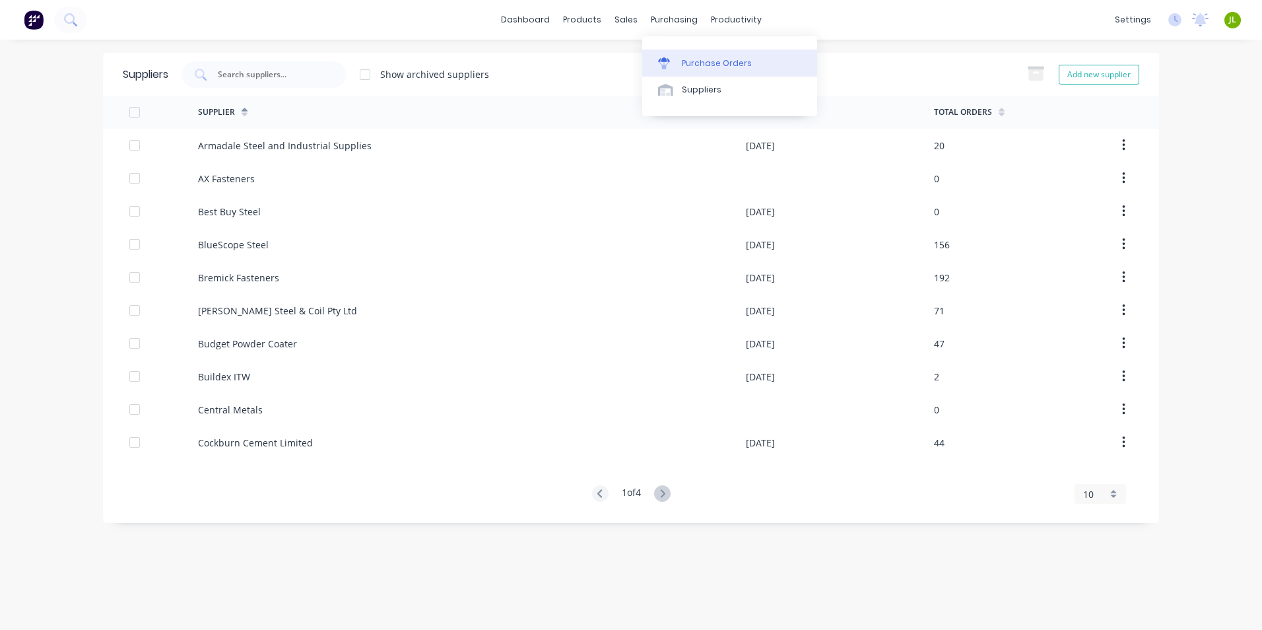
click at [679, 57] on link "Purchase Orders" at bounding box center [729, 62] width 175 height 26
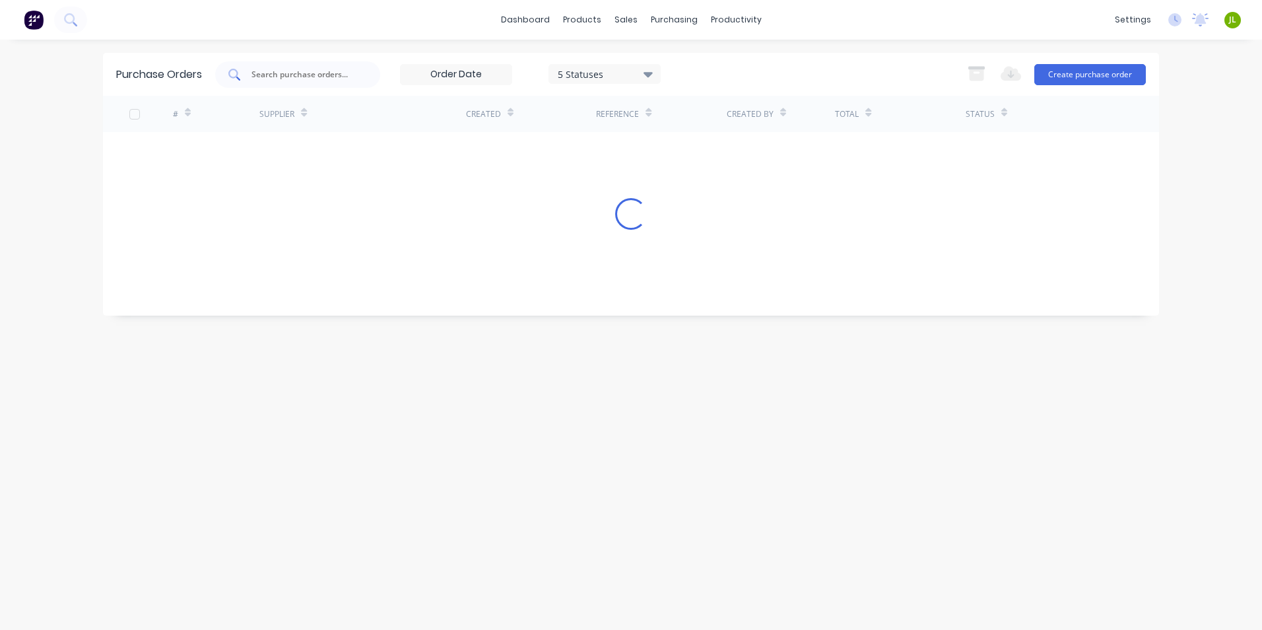
click at [302, 76] on input "text" at bounding box center [305, 74] width 110 height 13
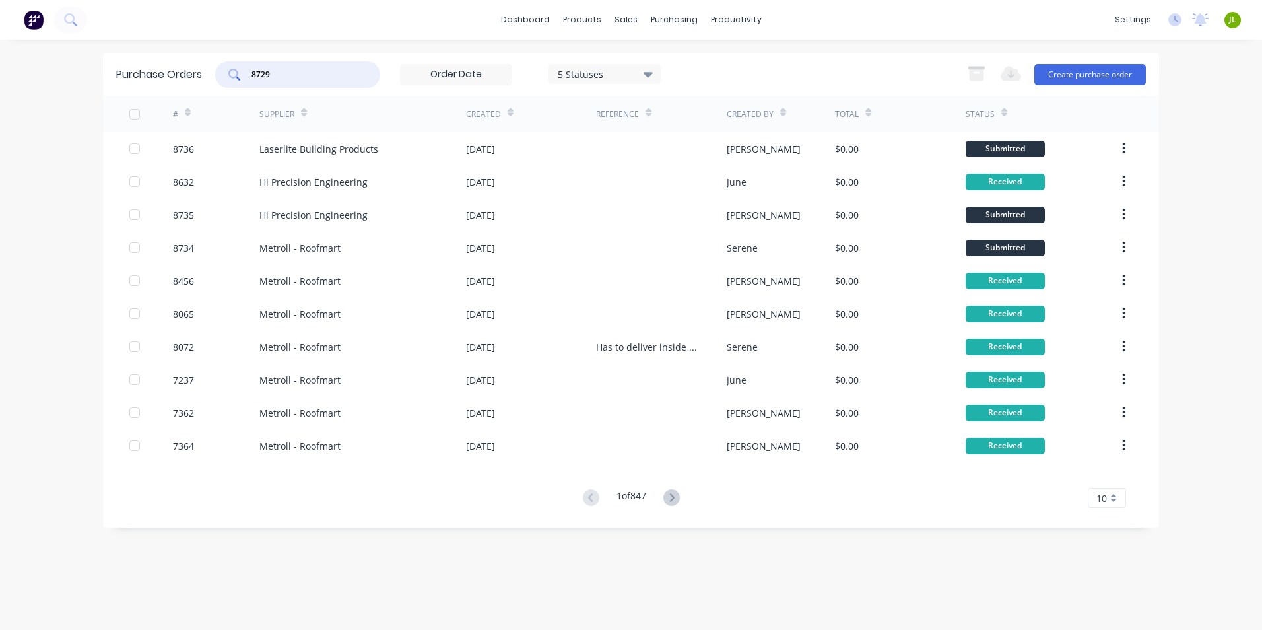
type input "8729"
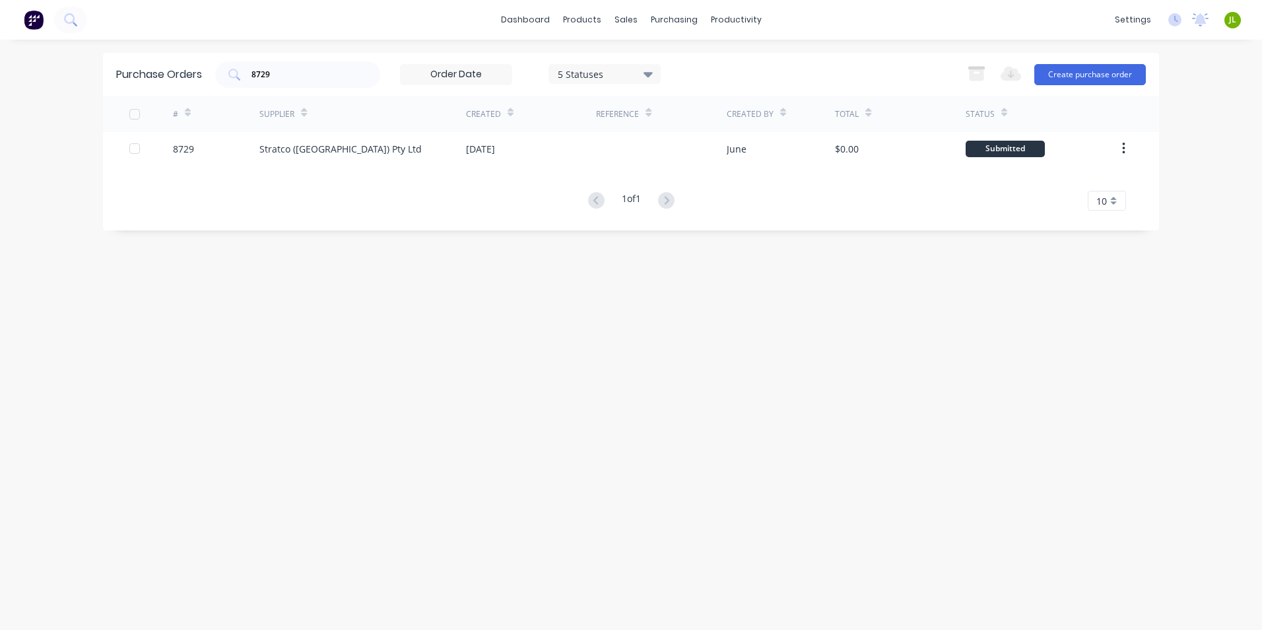
click at [361, 162] on div "Stratco ([GEOGRAPHIC_DATA]) Pty Ltd" at bounding box center [362, 148] width 207 height 33
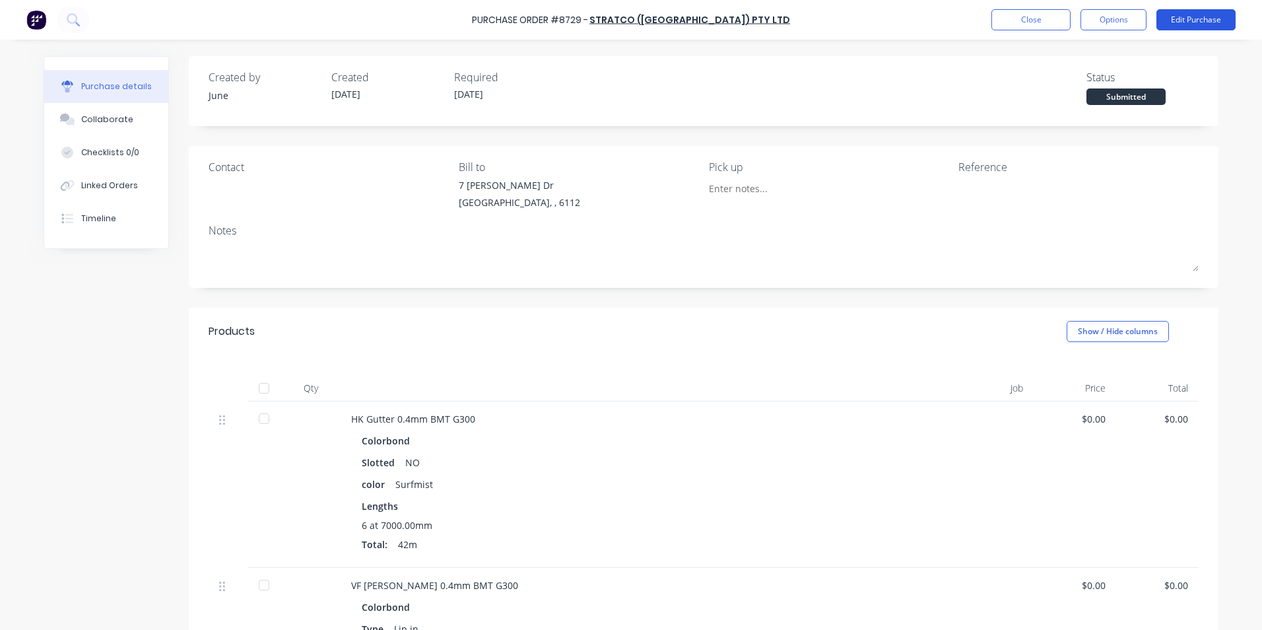
click at [1169, 24] on button "Edit Purchase" at bounding box center [1195, 19] width 79 height 21
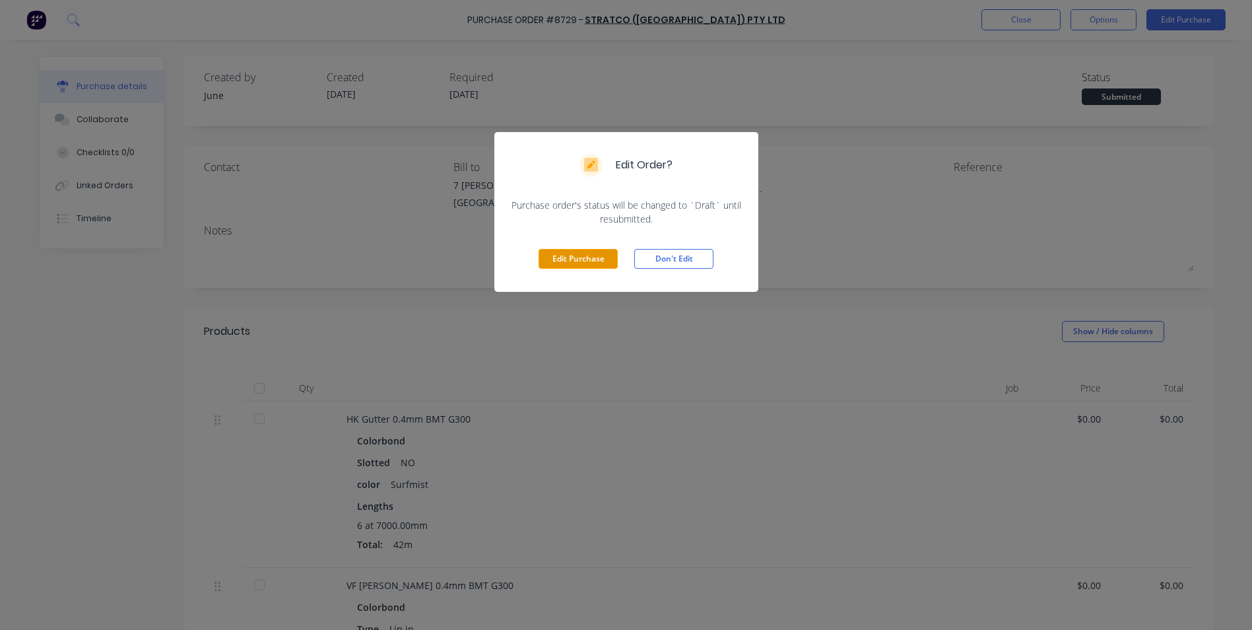
click at [578, 257] on button "Edit Purchase" at bounding box center [578, 259] width 79 height 20
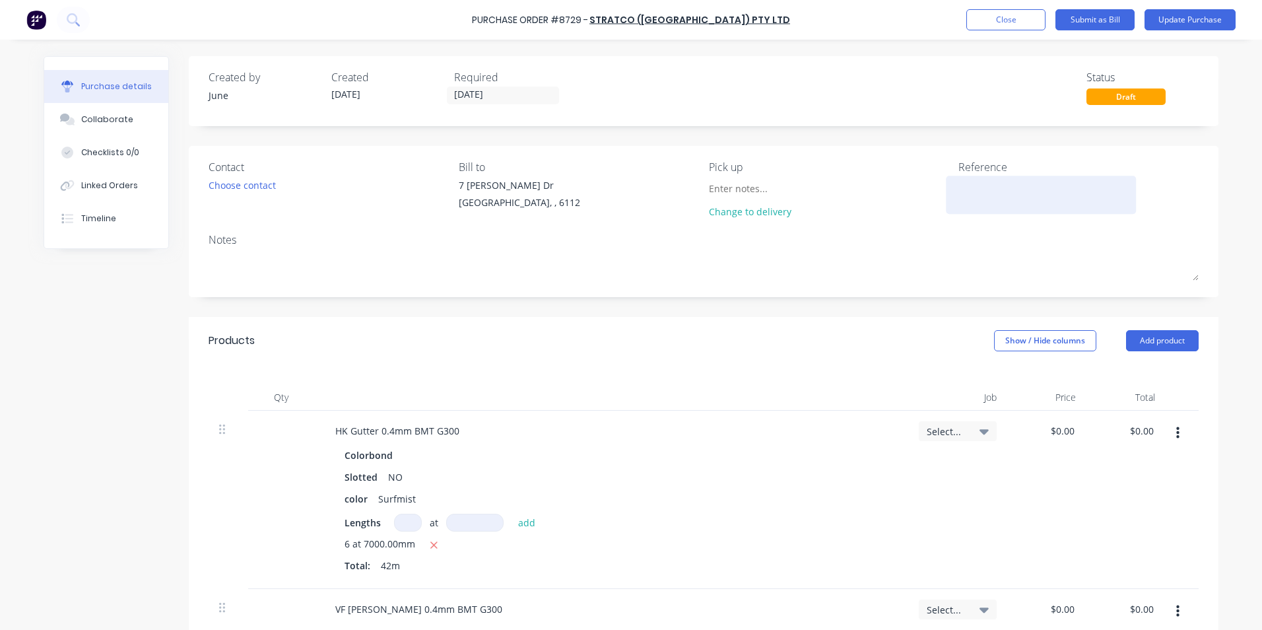
click at [992, 199] on textarea at bounding box center [1040, 193] width 165 height 30
paste textarea "10853413"
type textarea "x"
type textarea "10853413"
type textarea "x"
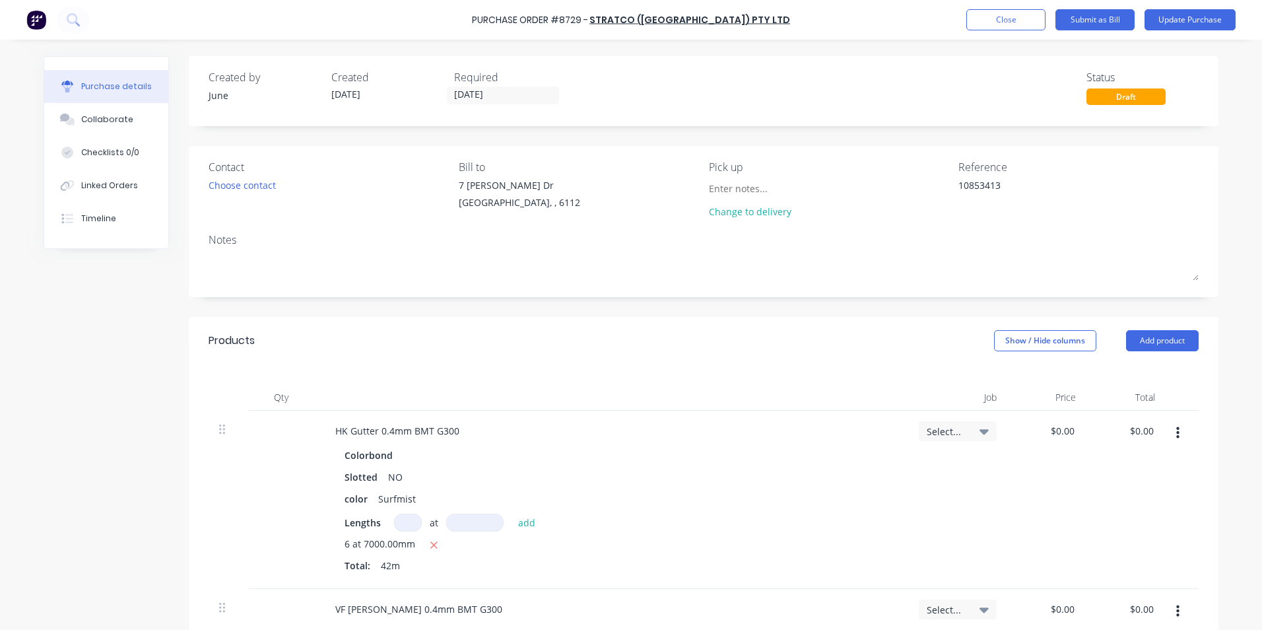
type textarea "10853413"
click at [858, 201] on div "Change to delivery" at bounding box center [829, 201] width 240 height 47
click at [1204, 18] on button "Update Purchase" at bounding box center [1189, 19] width 91 height 21
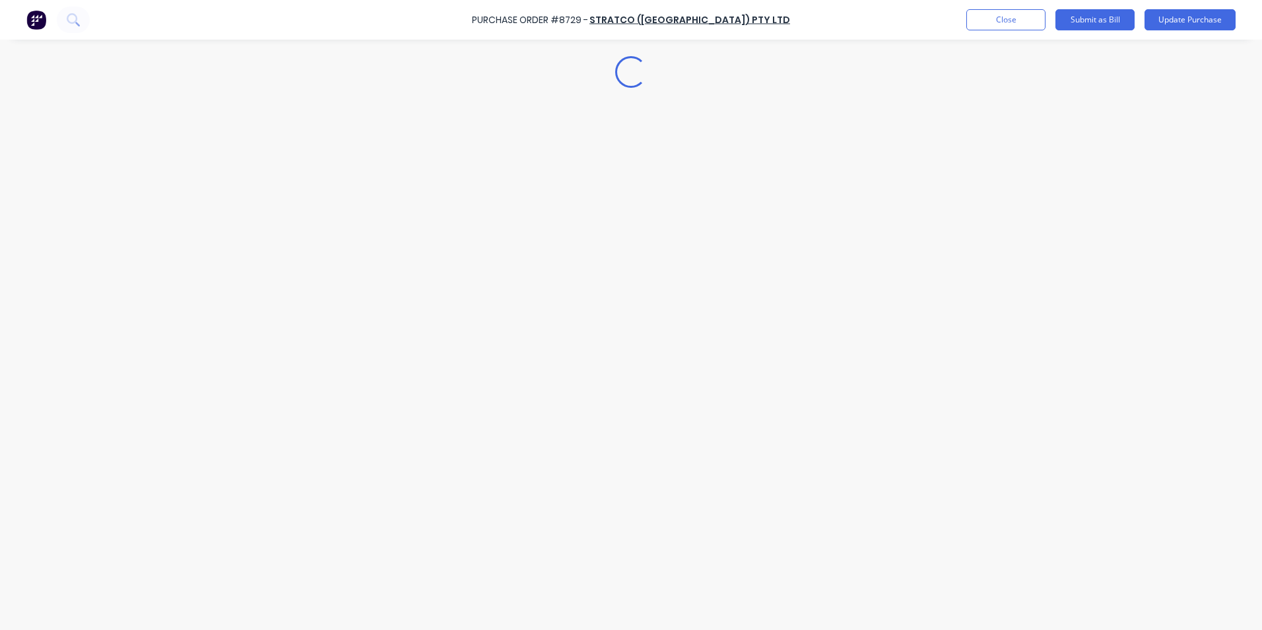
type textarea "x"
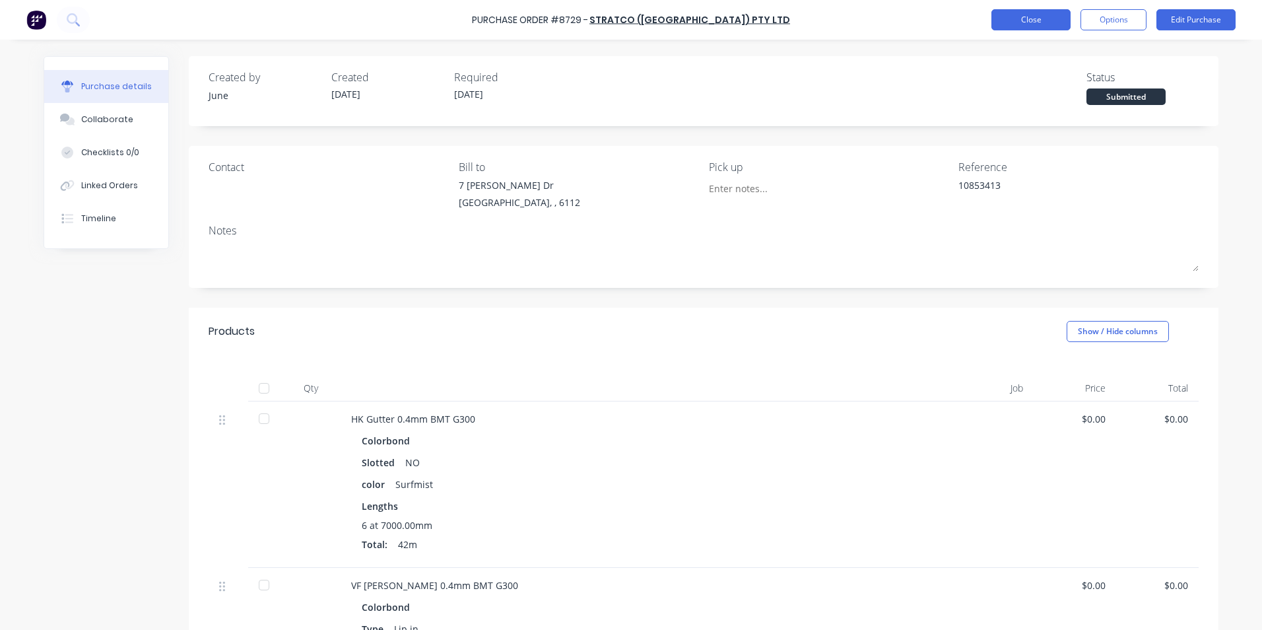
click at [1049, 19] on button "Close" at bounding box center [1030, 19] width 79 height 21
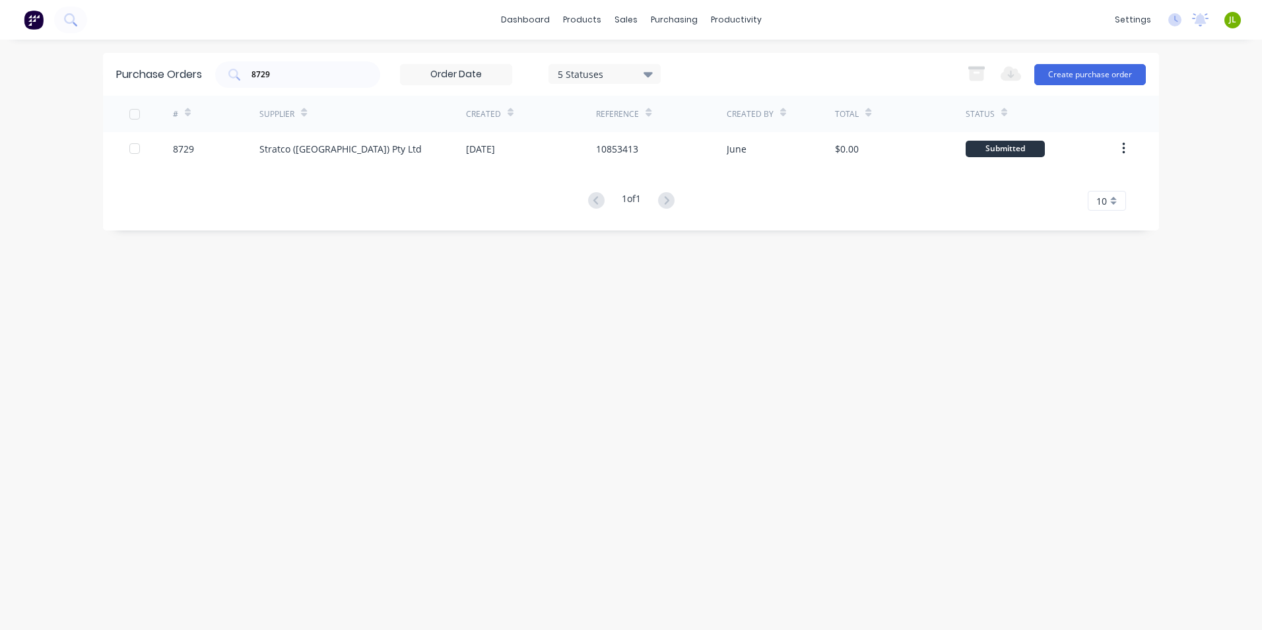
click at [723, 349] on div "Purchase Orders 8729 5 Statuses 5 Statuses Export to Excel (XLSX) Create purcha…" at bounding box center [631, 335] width 1056 height 564
drag, startPoint x: 331, startPoint y: 73, endPoint x: 263, endPoint y: 79, distance: 68.2
click at [263, 79] on input "8729" at bounding box center [305, 74] width 110 height 13
type input "8726"
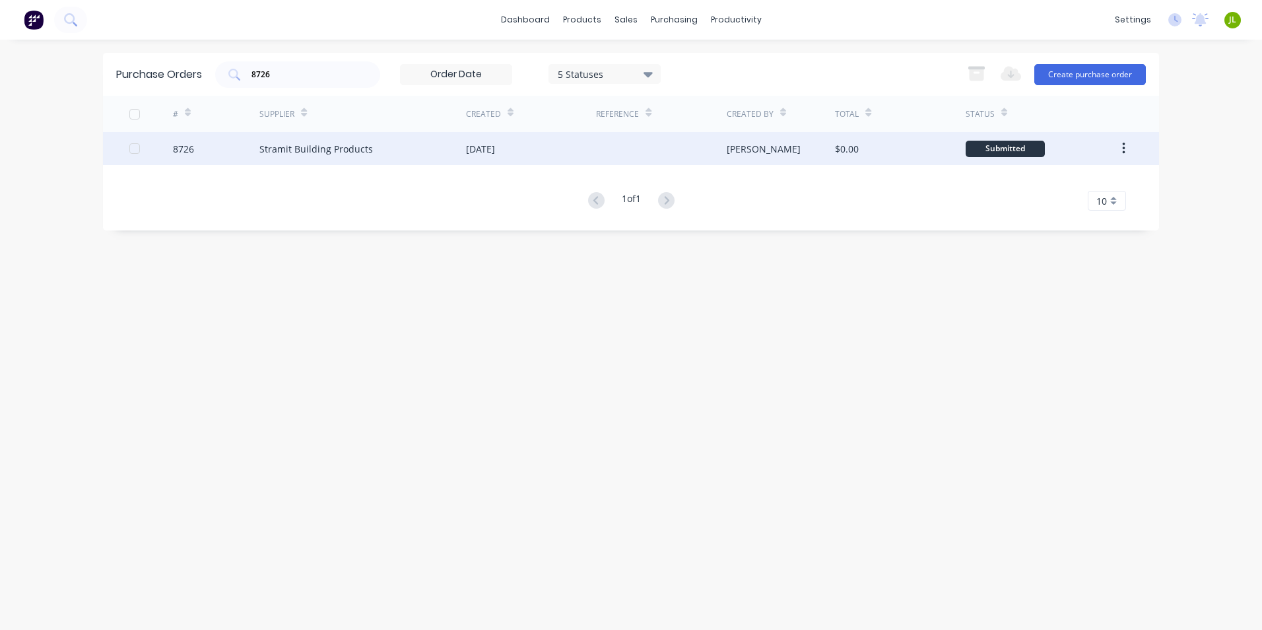
click at [460, 132] on div "Stramit Building Products" at bounding box center [362, 148] width 207 height 33
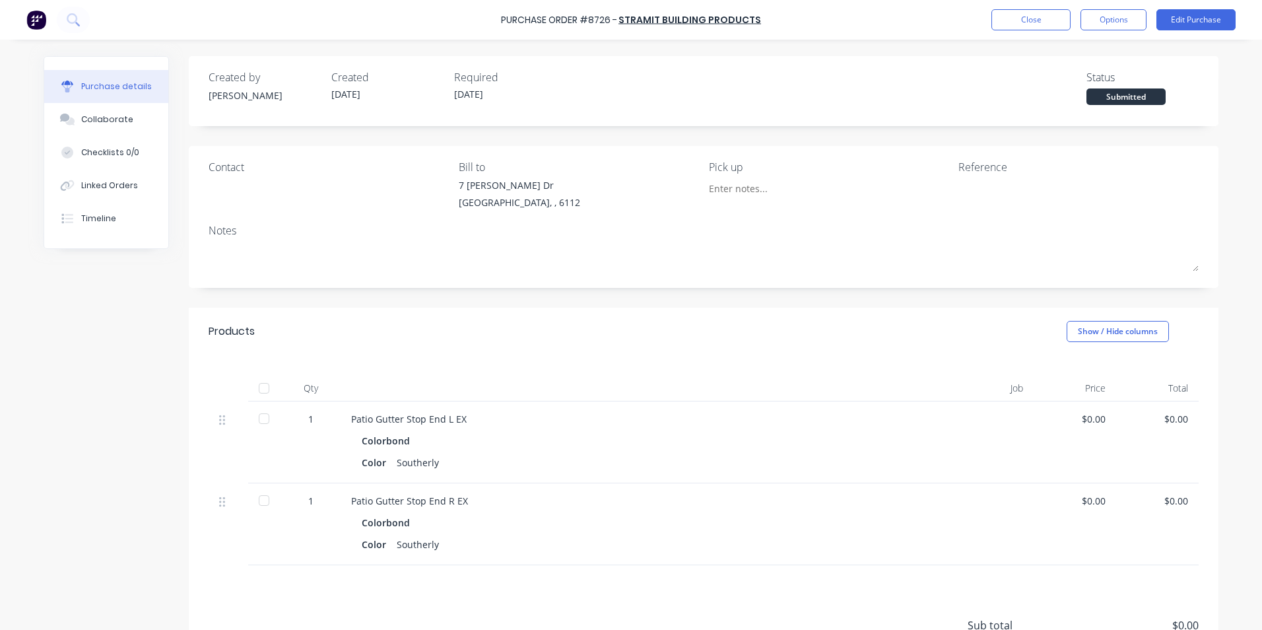
click at [267, 383] on div at bounding box center [264, 388] width 26 height 26
click at [110, 190] on div "Linked Orders" at bounding box center [109, 186] width 57 height 12
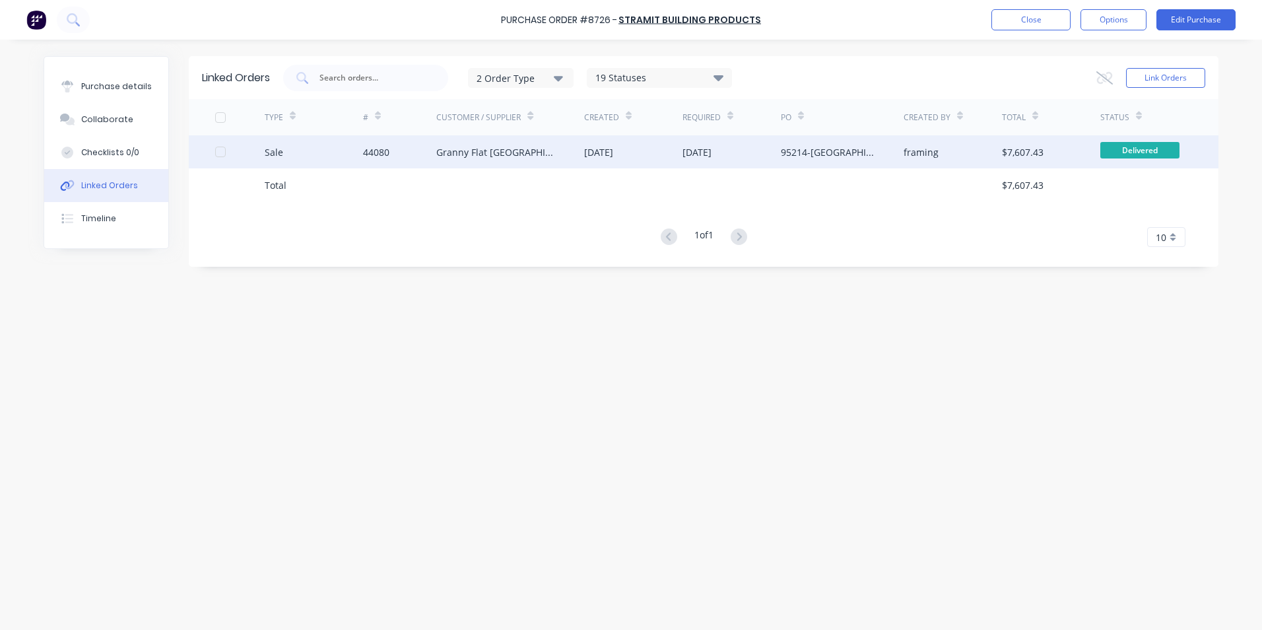
click at [485, 163] on div "Granny Flat [GEOGRAPHIC_DATA]" at bounding box center [510, 151] width 148 height 33
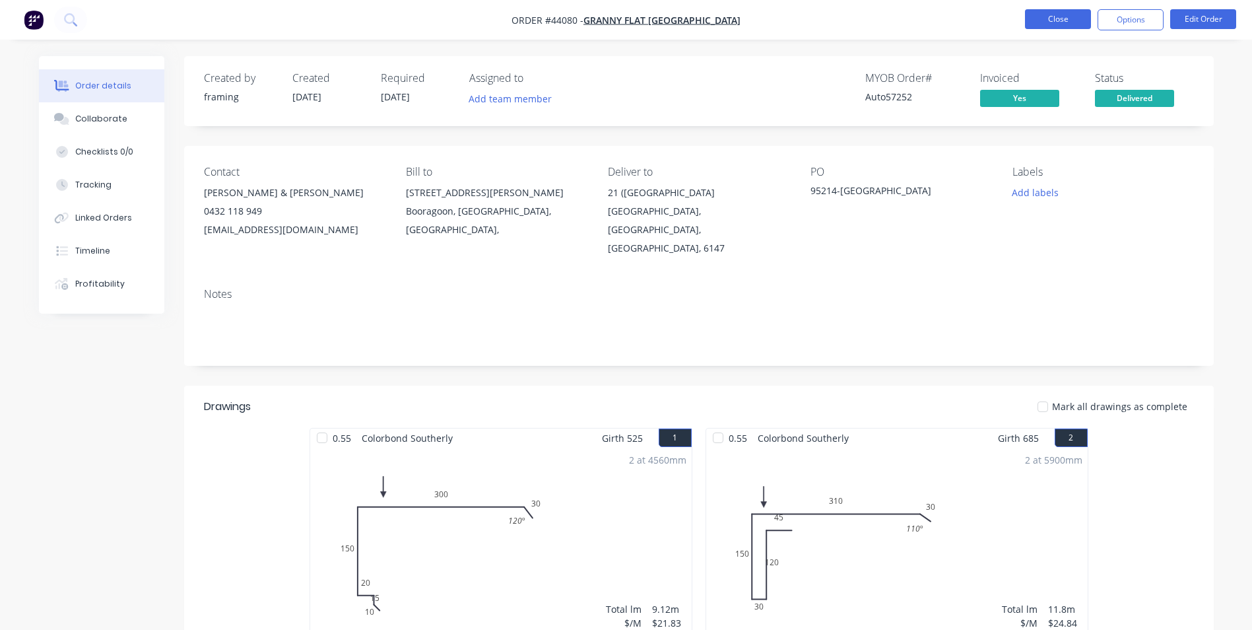
click at [1037, 20] on button "Close" at bounding box center [1058, 19] width 66 height 20
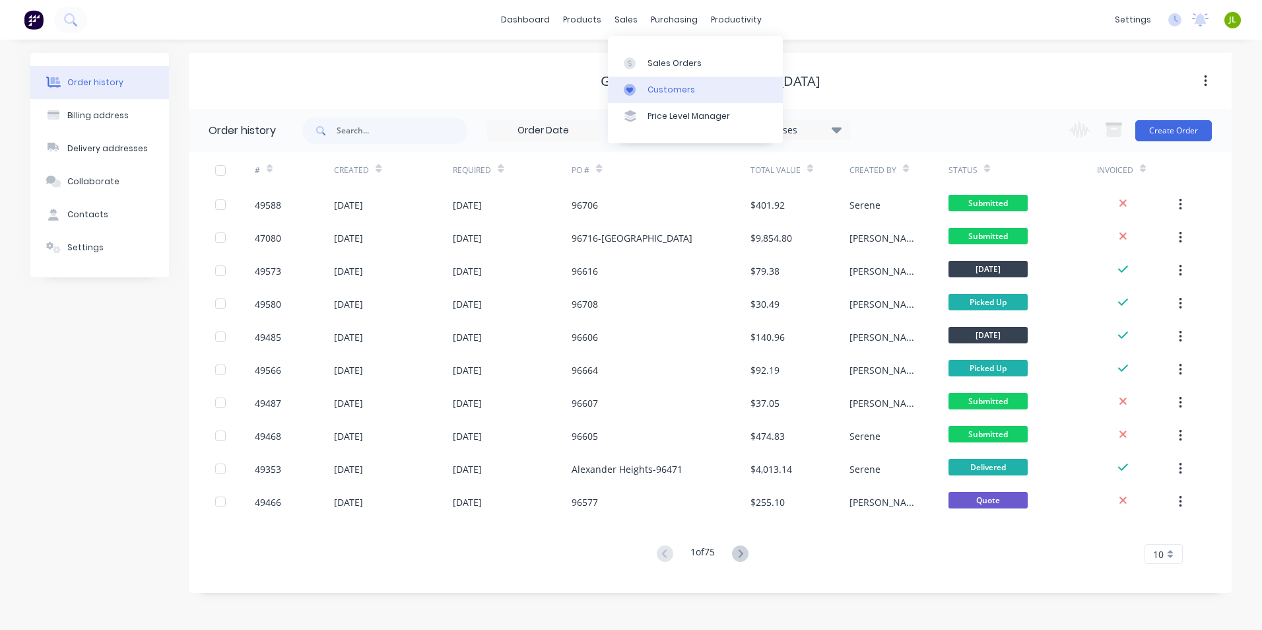
click at [644, 79] on link "Customers" at bounding box center [695, 90] width 175 height 26
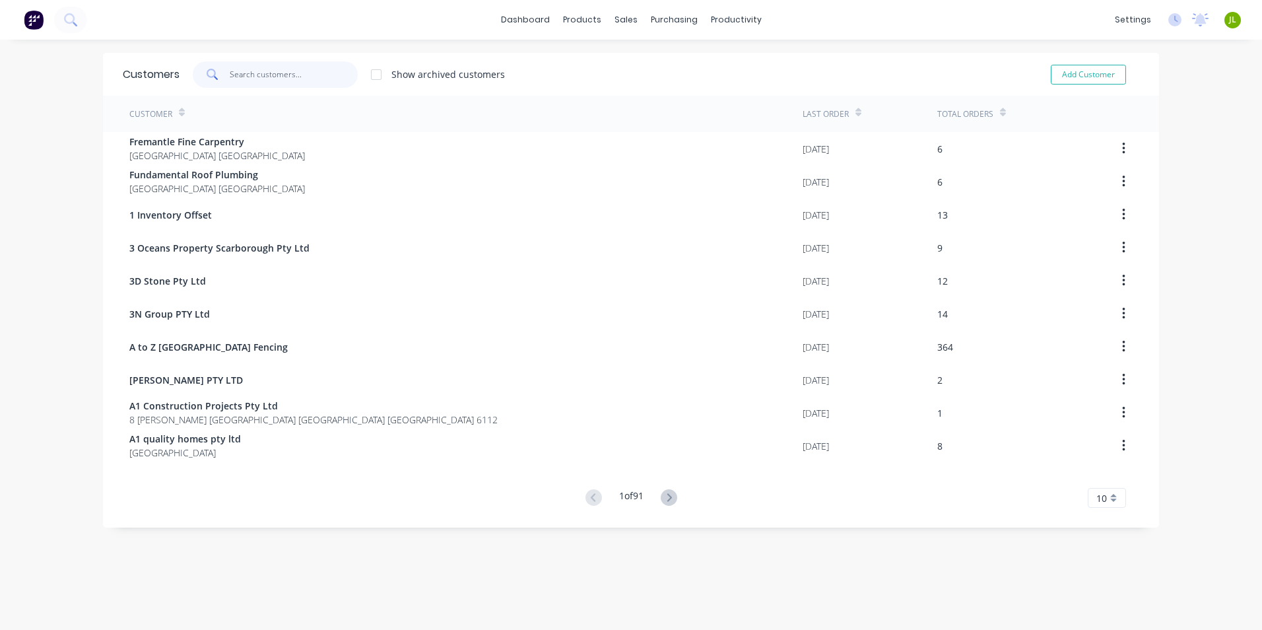
click at [298, 75] on input "text" at bounding box center [294, 74] width 129 height 26
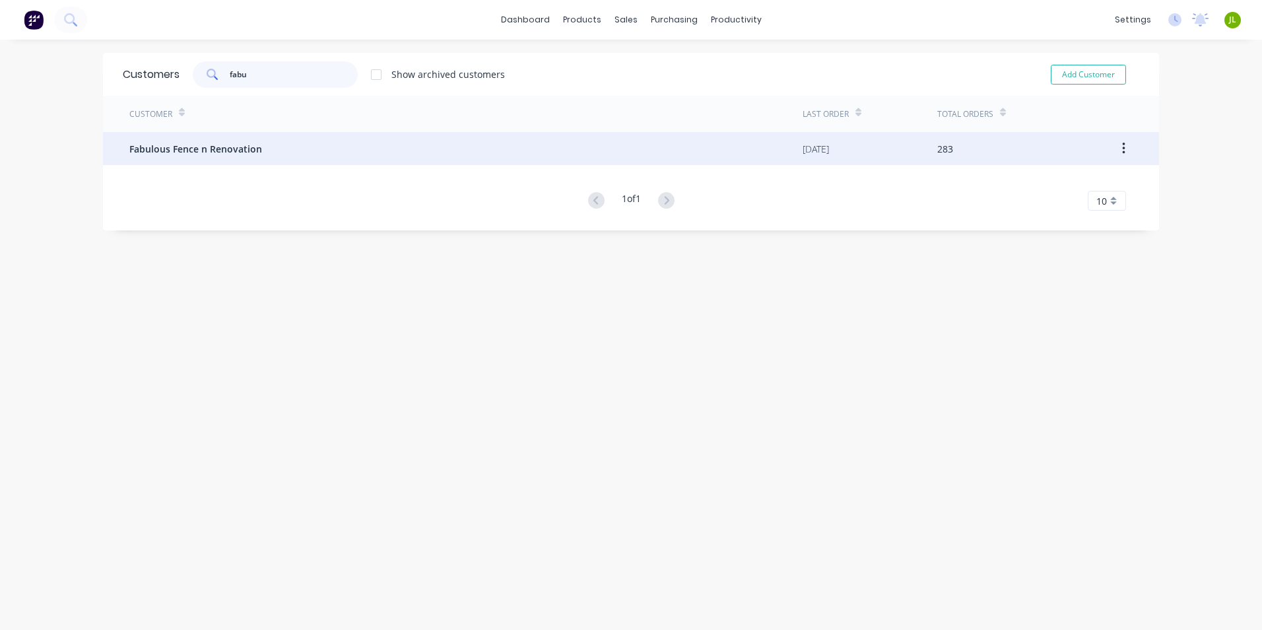
type input "fabu"
click at [358, 161] on div "Fabulous Fence n Renovation" at bounding box center [465, 148] width 673 height 33
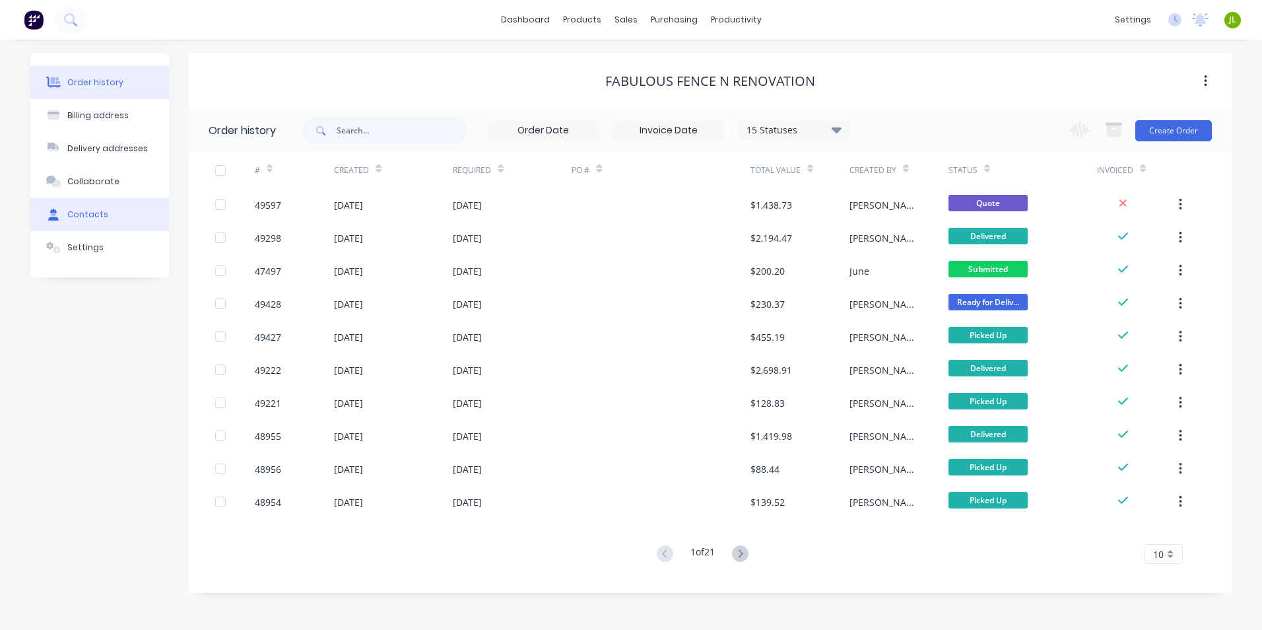
click at [98, 209] on div "Contacts" at bounding box center [87, 215] width 41 height 12
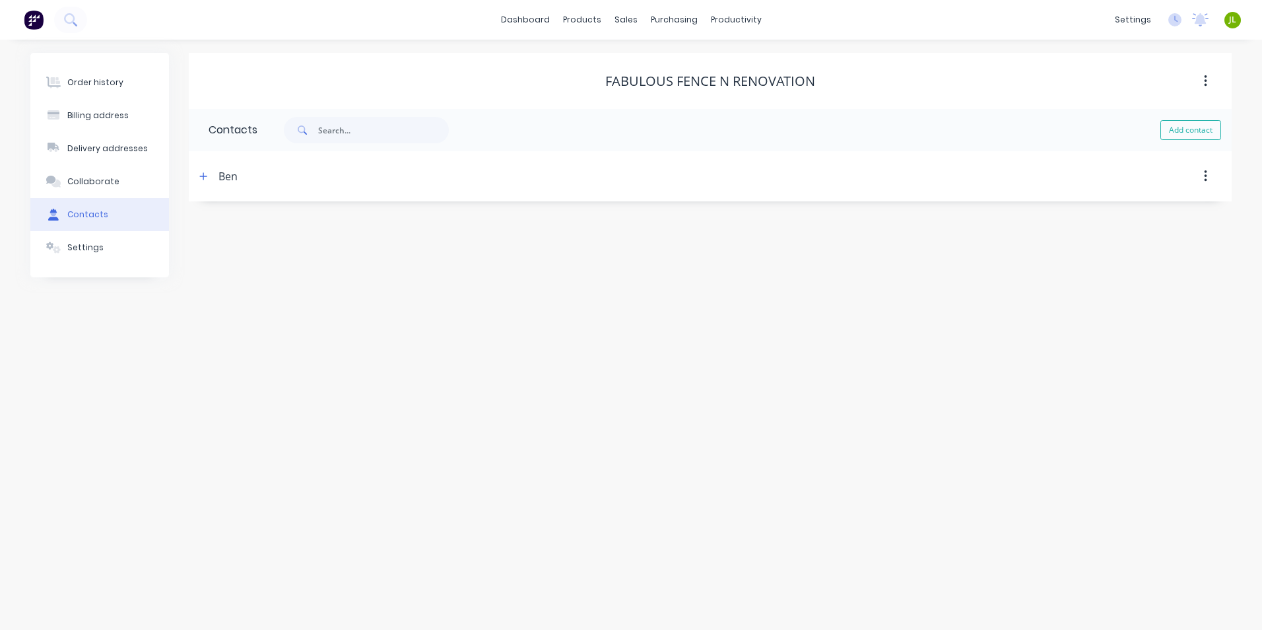
click at [224, 178] on div "Ben" at bounding box center [227, 176] width 19 height 16
click at [201, 172] on icon "button" at bounding box center [203, 176] width 8 height 9
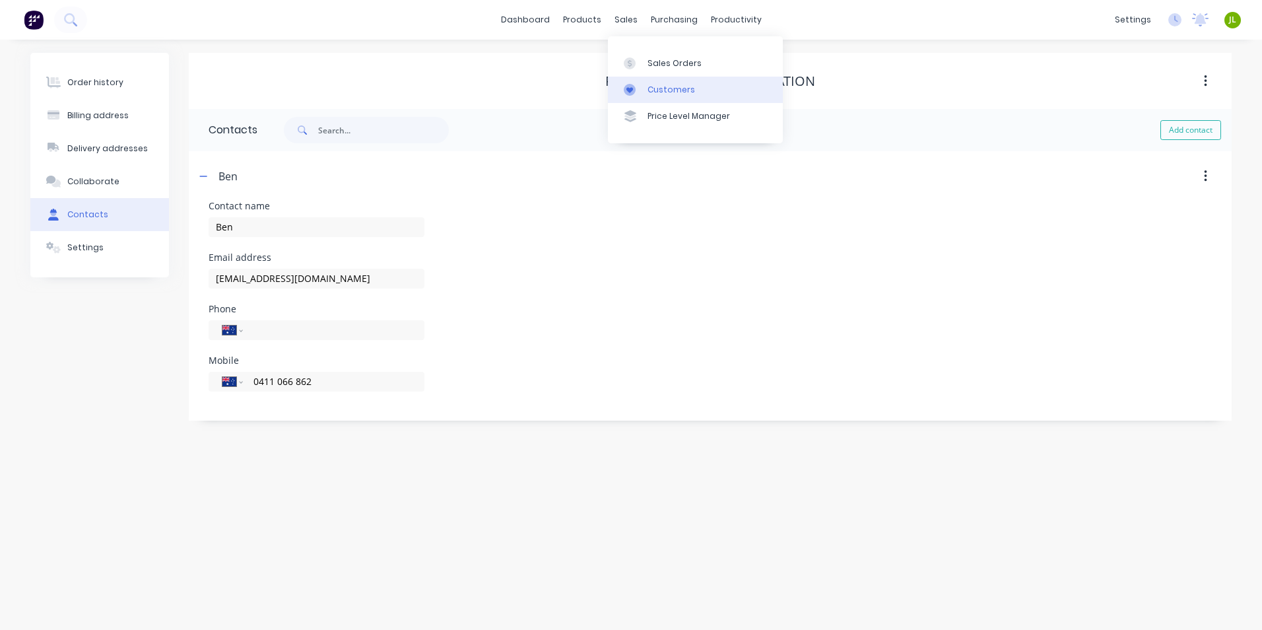
click at [643, 90] on link "Customers" at bounding box center [695, 90] width 175 height 26
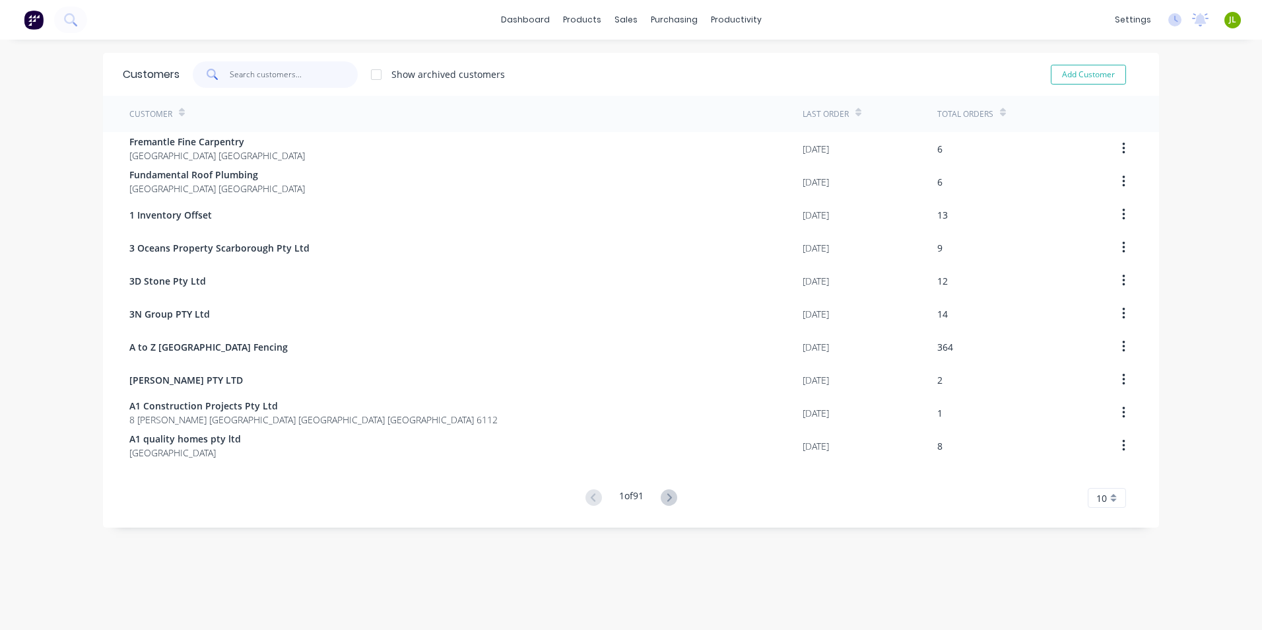
click at [262, 67] on input "text" at bounding box center [294, 74] width 129 height 26
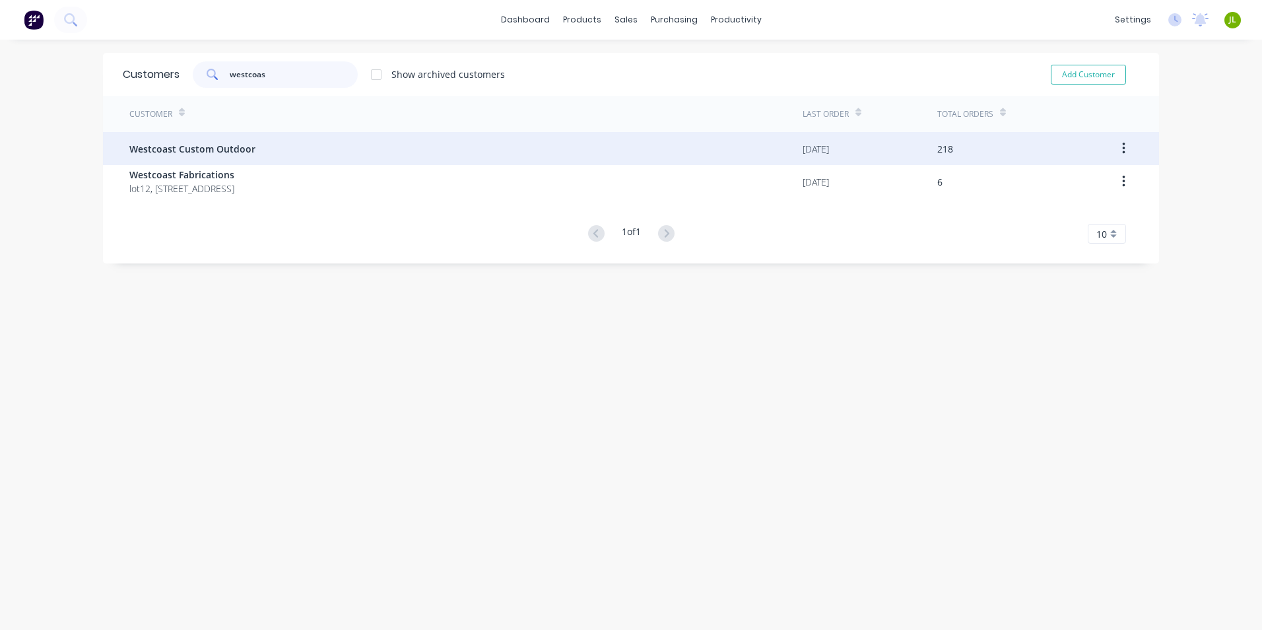
type input "westcoas"
click at [245, 140] on div "Westcoast Custom Outdoor" at bounding box center [465, 148] width 673 height 33
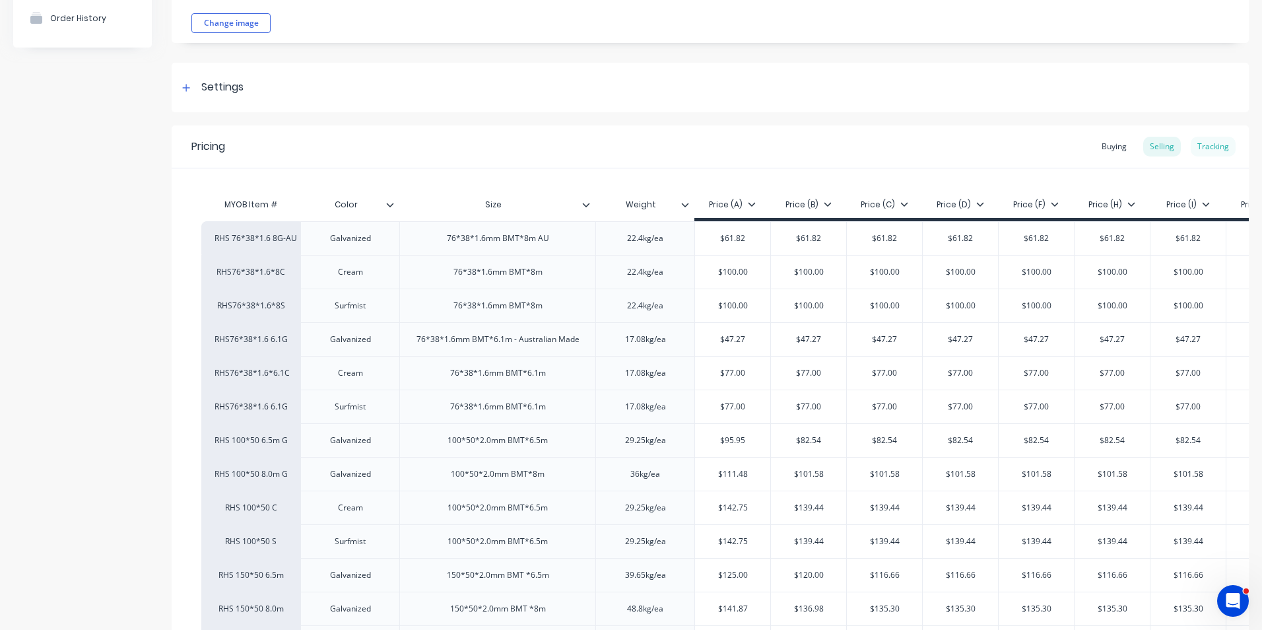
click at [1193, 148] on div "Tracking" at bounding box center [1213, 147] width 45 height 20
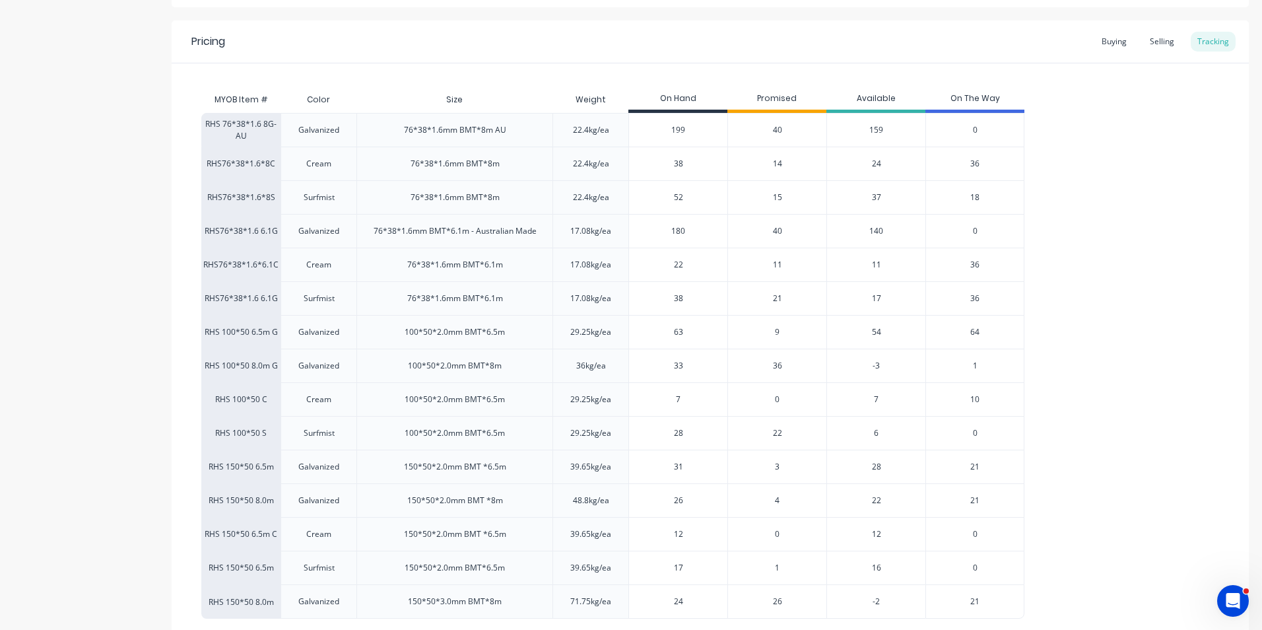
scroll to position [323, 0]
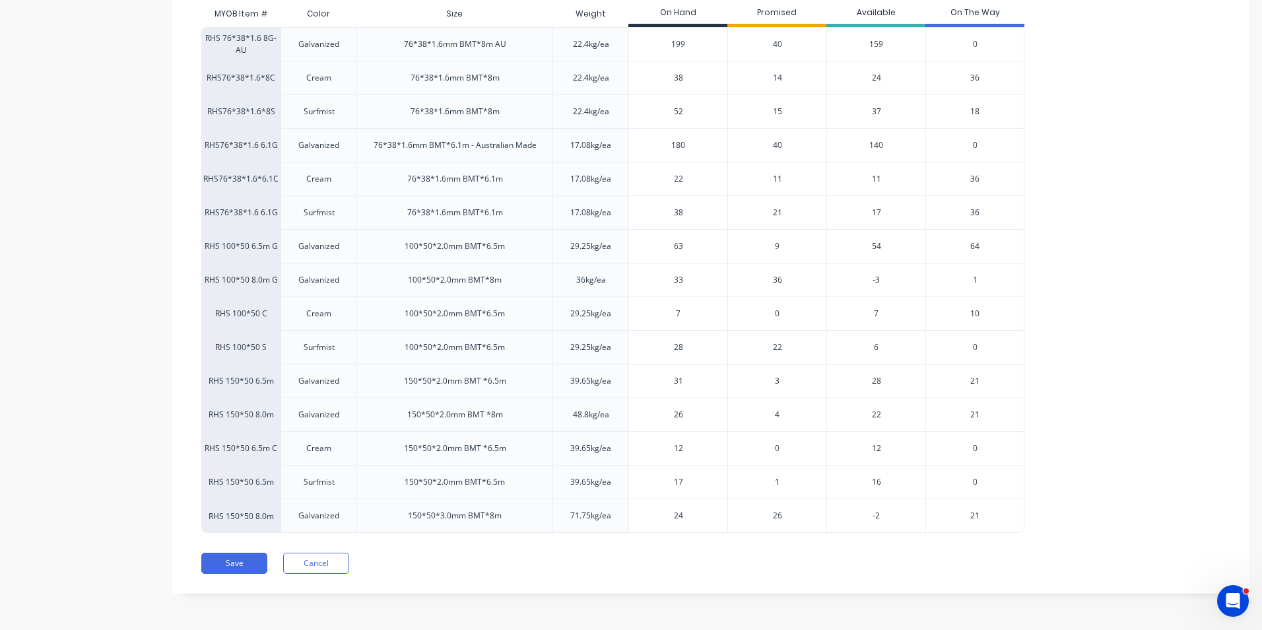
type input "7"
drag, startPoint x: 686, startPoint y: 317, endPoint x: 668, endPoint y: 311, distance: 19.2
click at [668, 311] on input "7" at bounding box center [678, 314] width 98 height 12
click at [700, 313] on input "7" at bounding box center [678, 314] width 98 height 12
drag, startPoint x: 700, startPoint y: 313, endPoint x: 664, endPoint y: 308, distance: 36.7
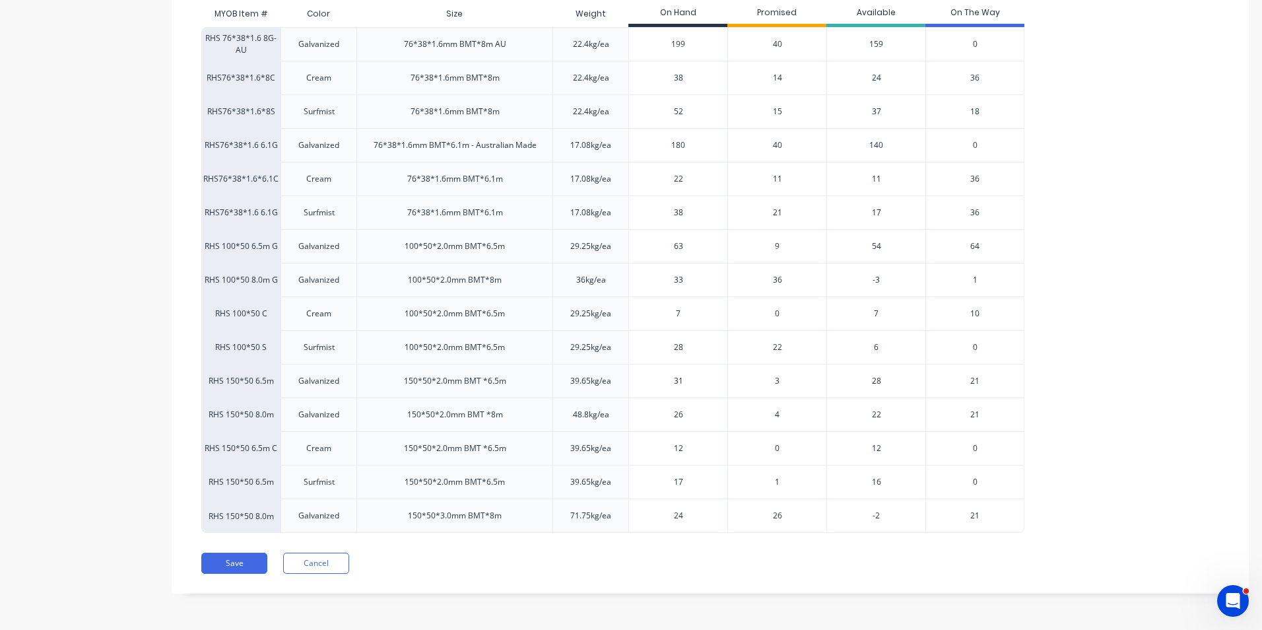
click at [664, 308] on input "7" at bounding box center [678, 314] width 98 height 12
click at [690, 312] on input "7" at bounding box center [678, 314] width 98 height 12
drag, startPoint x: 680, startPoint y: 316, endPoint x: 673, endPoint y: 316, distance: 7.3
click at [673, 316] on input "7" at bounding box center [678, 314] width 98 height 12
click at [705, 314] on input "7" at bounding box center [678, 314] width 98 height 12
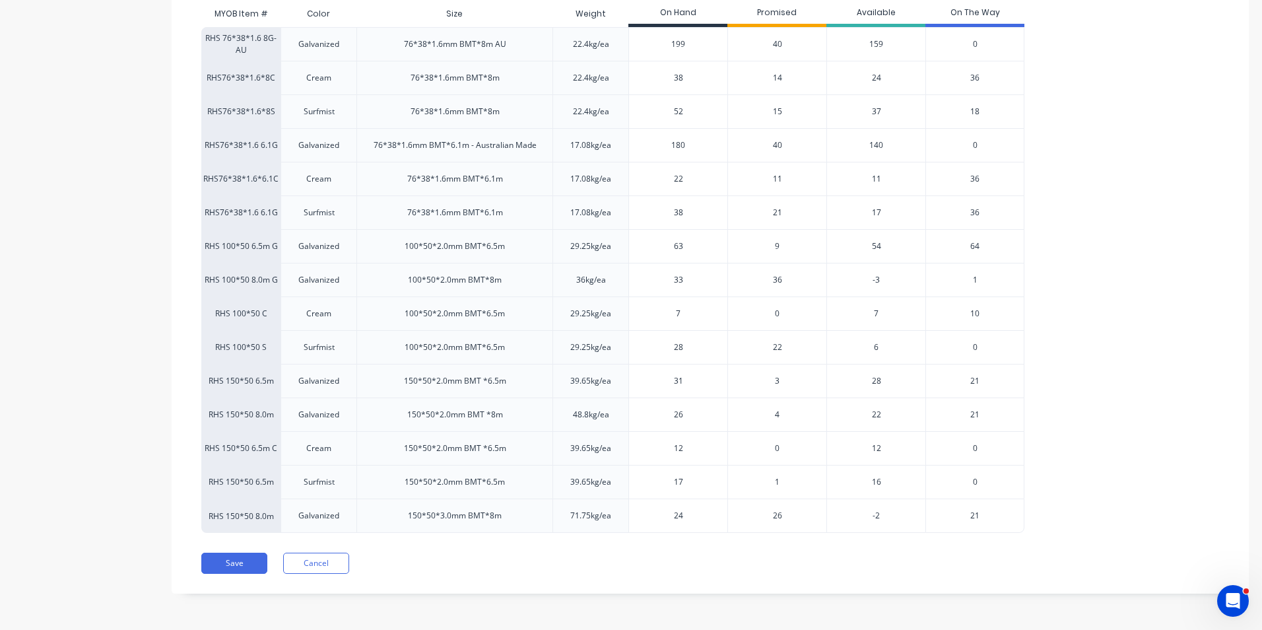
drag, startPoint x: 701, startPoint y: 308, endPoint x: 657, endPoint y: 311, distance: 44.3
click at [657, 311] on input "7" at bounding box center [678, 314] width 98 height 12
click at [975, 311] on span "10" at bounding box center [974, 314] width 9 height 12
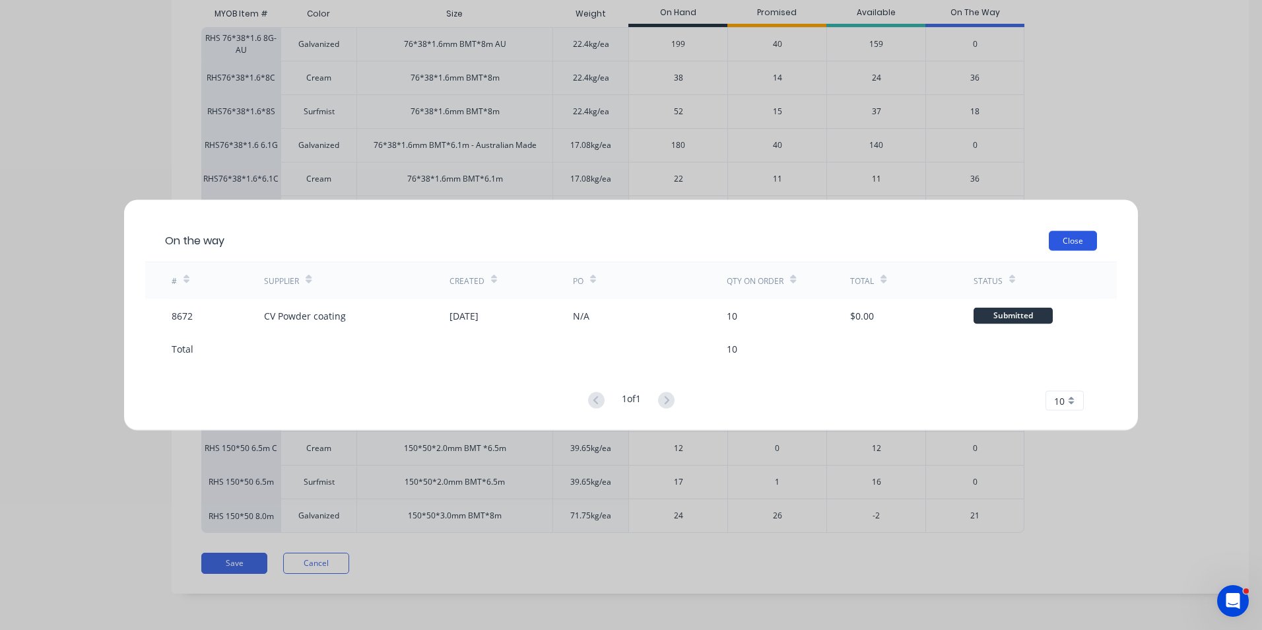
click at [1094, 242] on button "Close" at bounding box center [1073, 241] width 48 height 20
